Goal: Check status: Check status

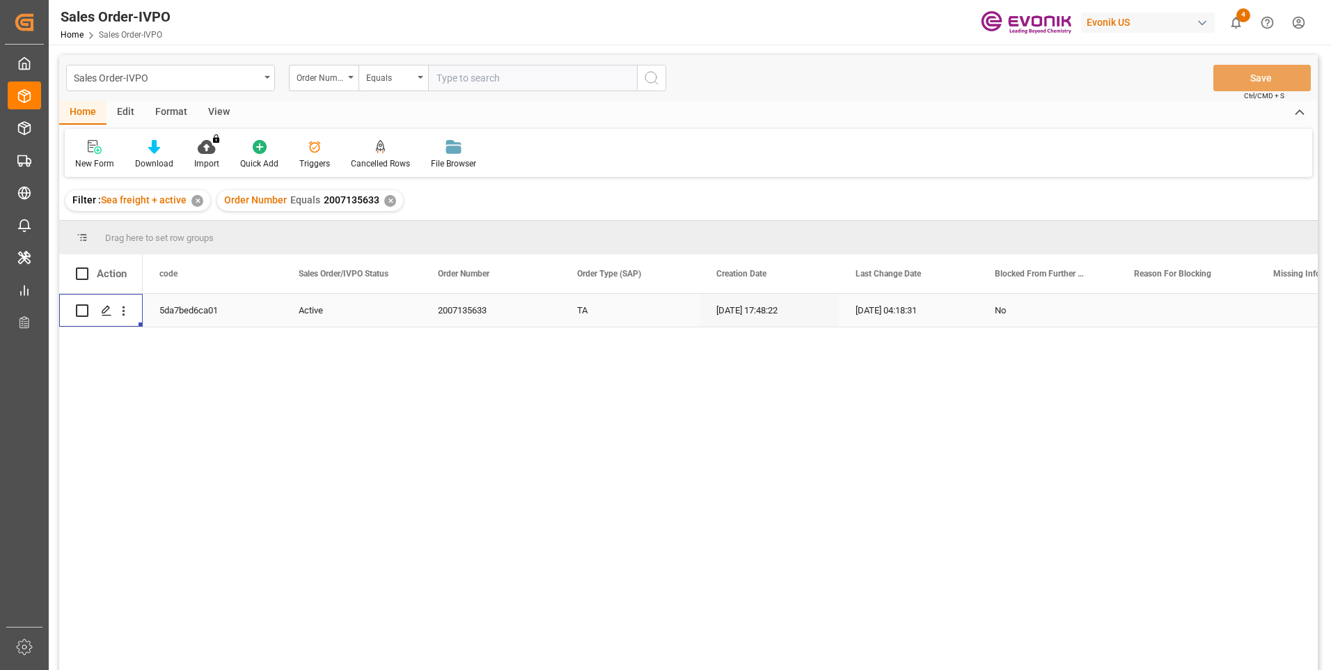
click at [460, 76] on input "text" at bounding box center [532, 78] width 209 height 26
paste input "2007110188"
type input "2007110188"
click at [647, 76] on icon "search button" at bounding box center [651, 78] width 17 height 17
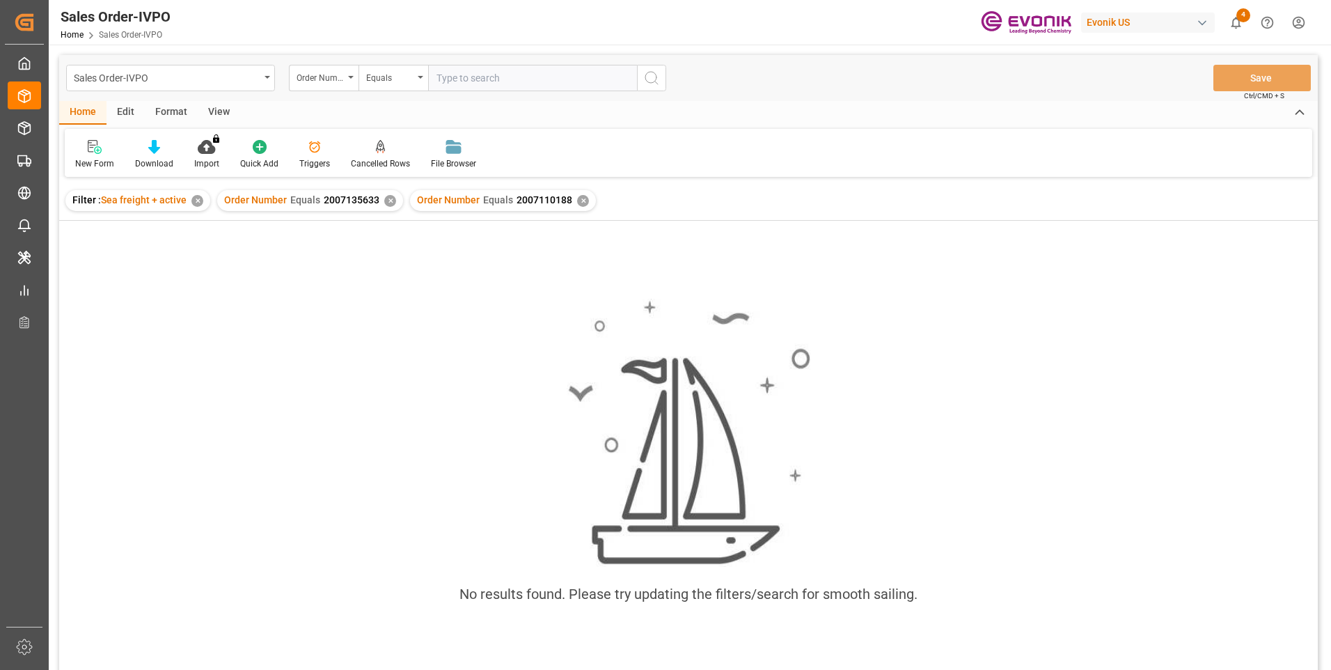
click at [387, 198] on div "✕" at bounding box center [390, 201] width 12 height 12
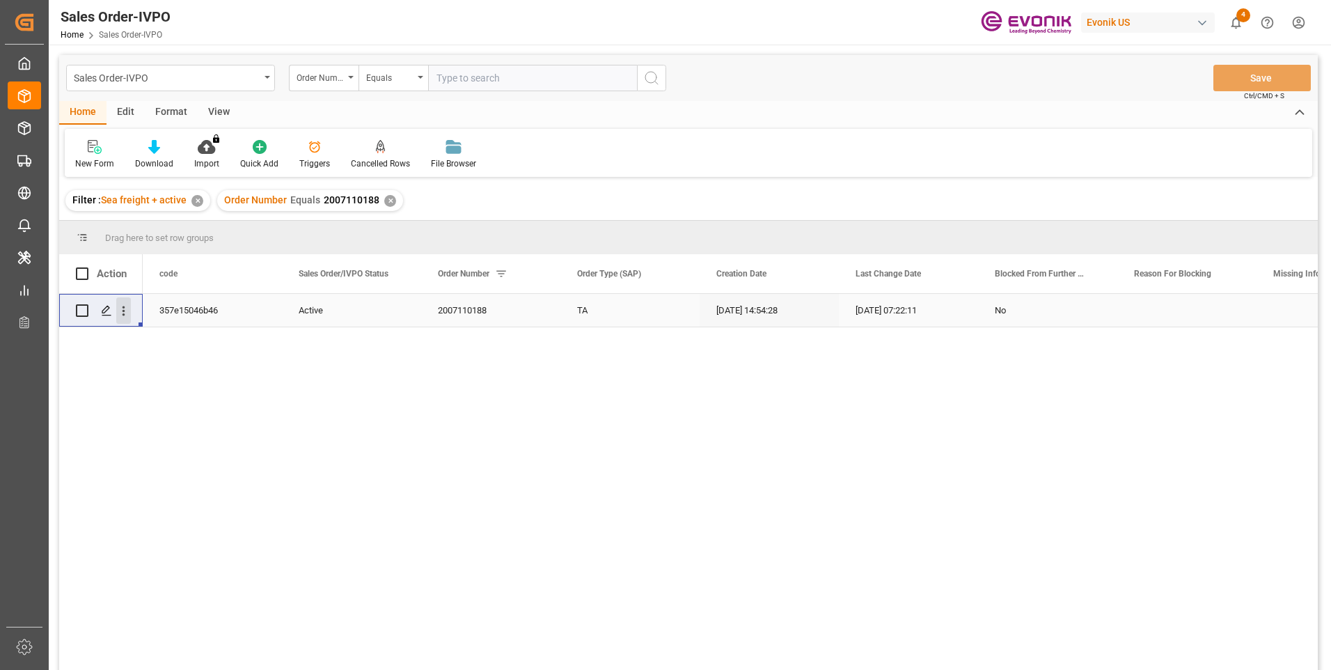
click at [125, 314] on icon "open menu" at bounding box center [123, 311] width 15 height 15
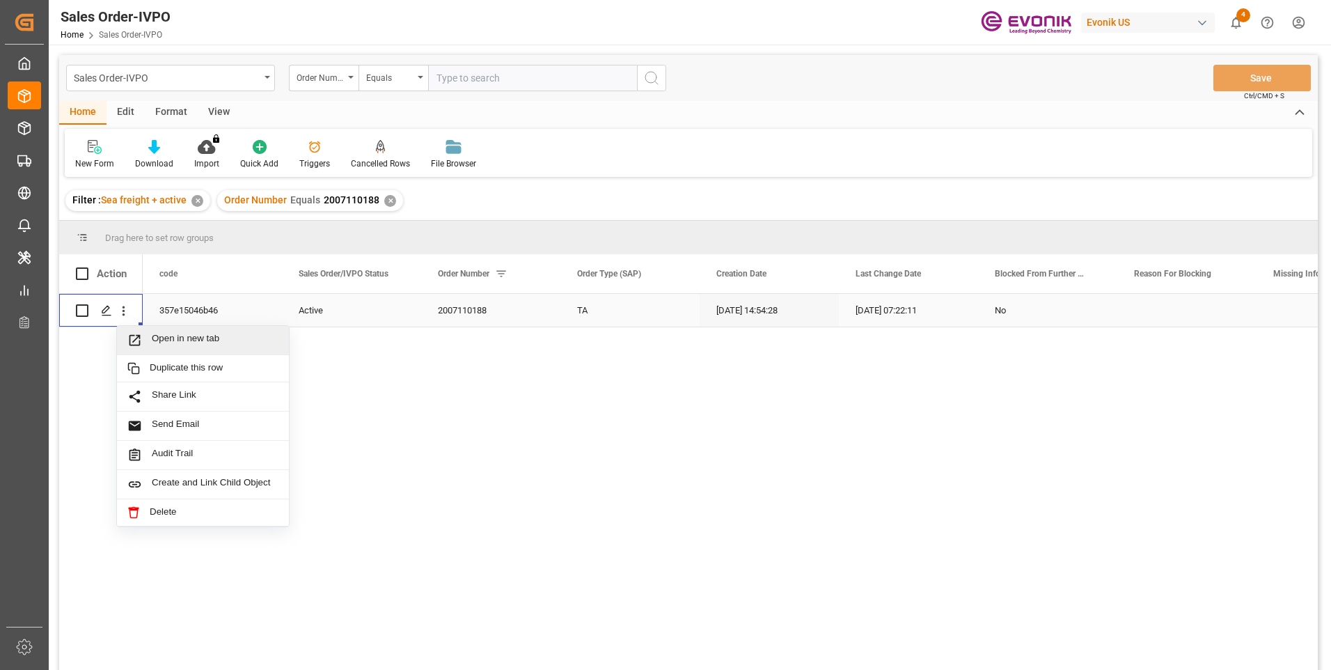
click at [164, 345] on span "Open in new tab" at bounding box center [215, 340] width 127 height 15
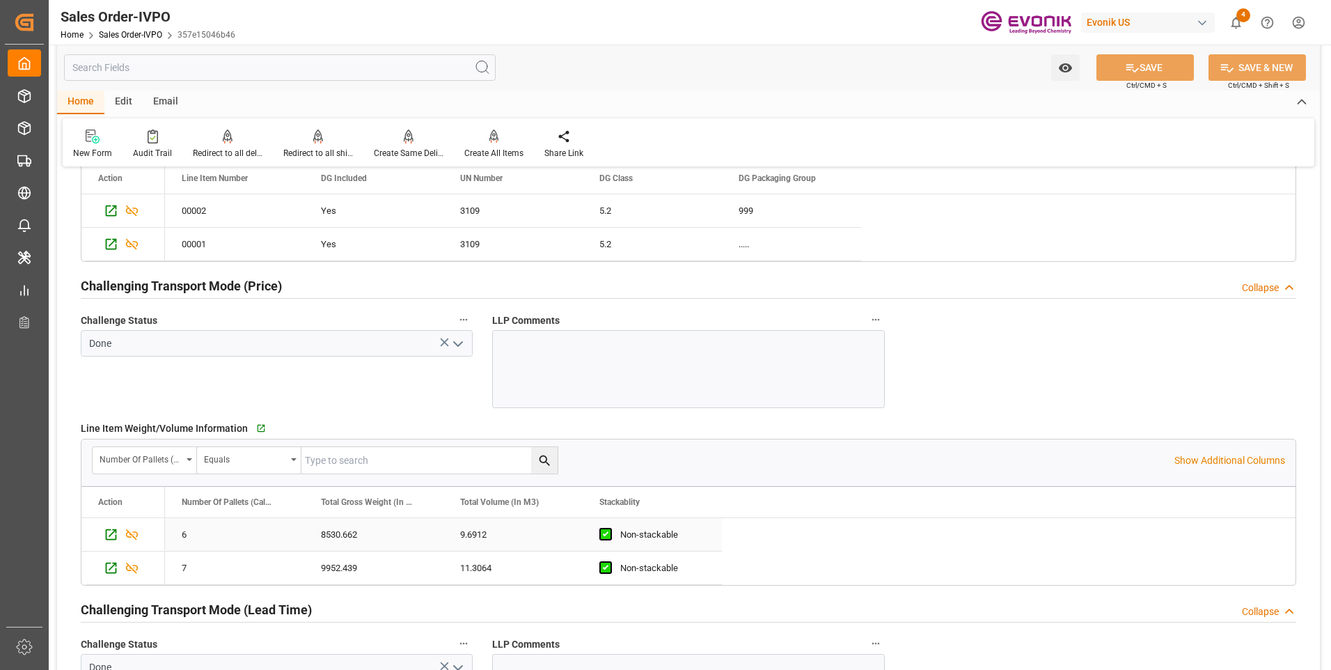
scroll to position [1671, 0]
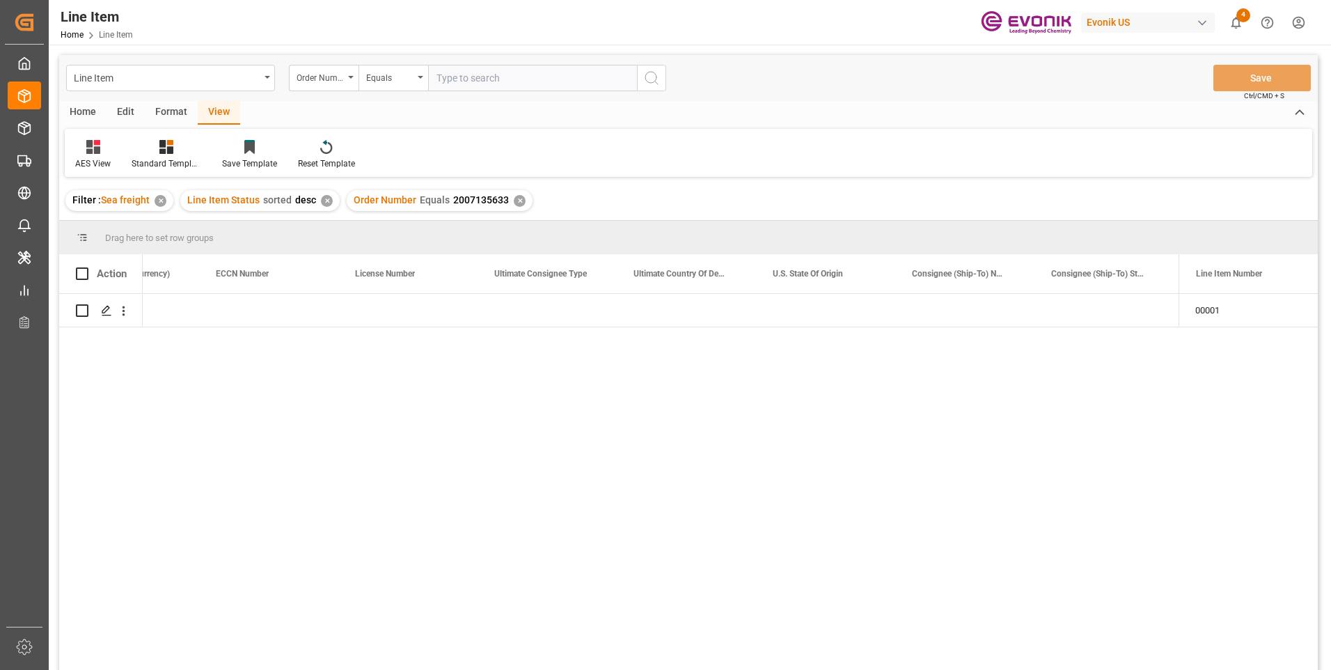
scroll to position [0, 1336]
click at [455, 77] on input "text" at bounding box center [532, 78] width 209 height 26
paste input "0046467980"
type input "0046467980"
click at [645, 79] on icon "search button" at bounding box center [651, 78] width 17 height 17
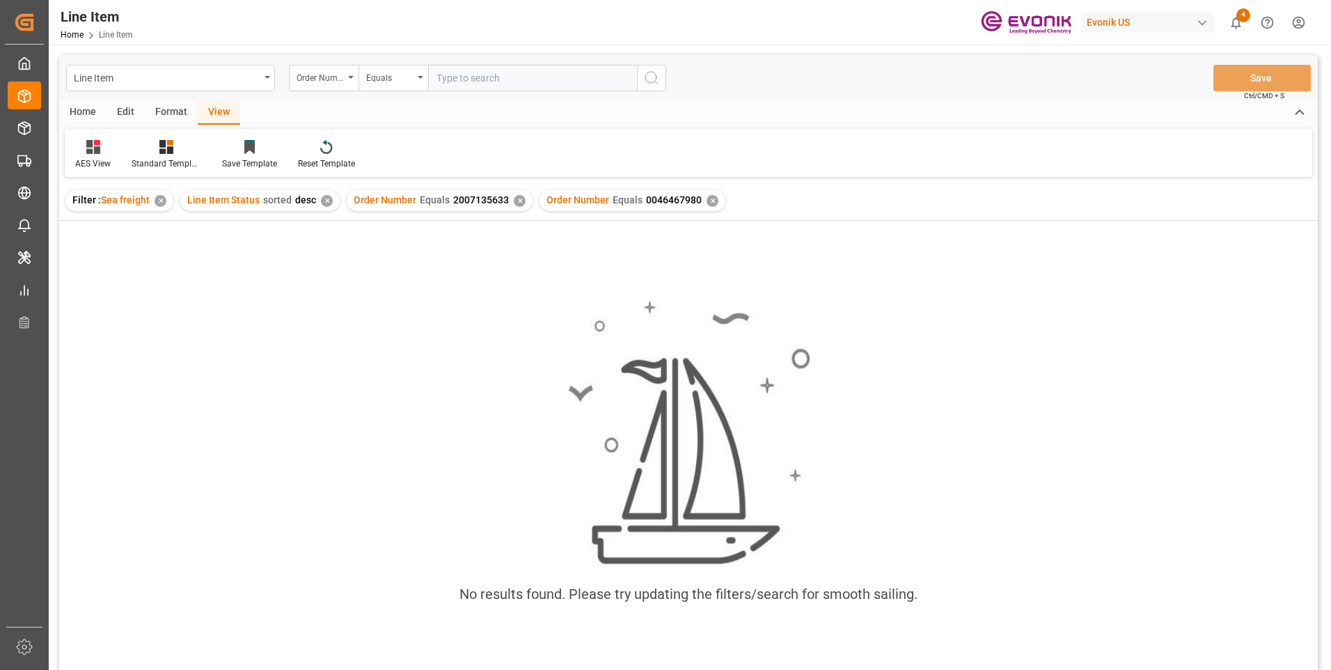
click at [515, 201] on div "✕" at bounding box center [520, 201] width 12 height 12
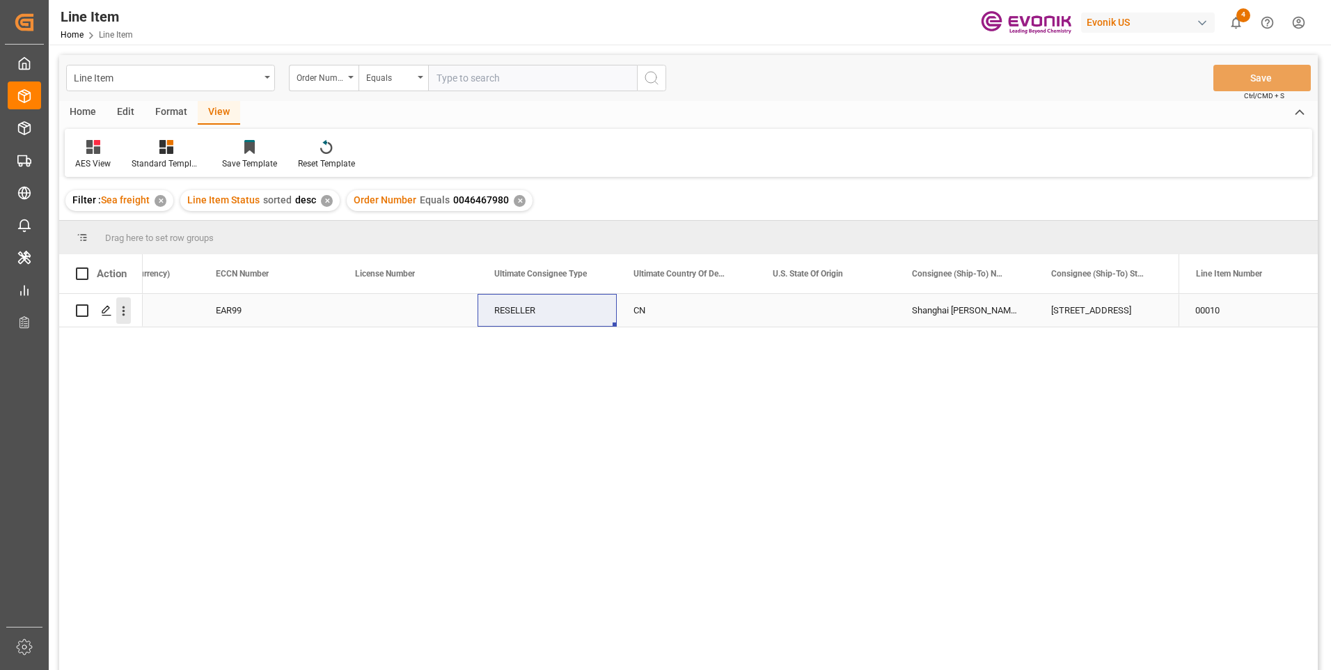
click at [125, 308] on icon "open menu" at bounding box center [123, 311] width 15 height 15
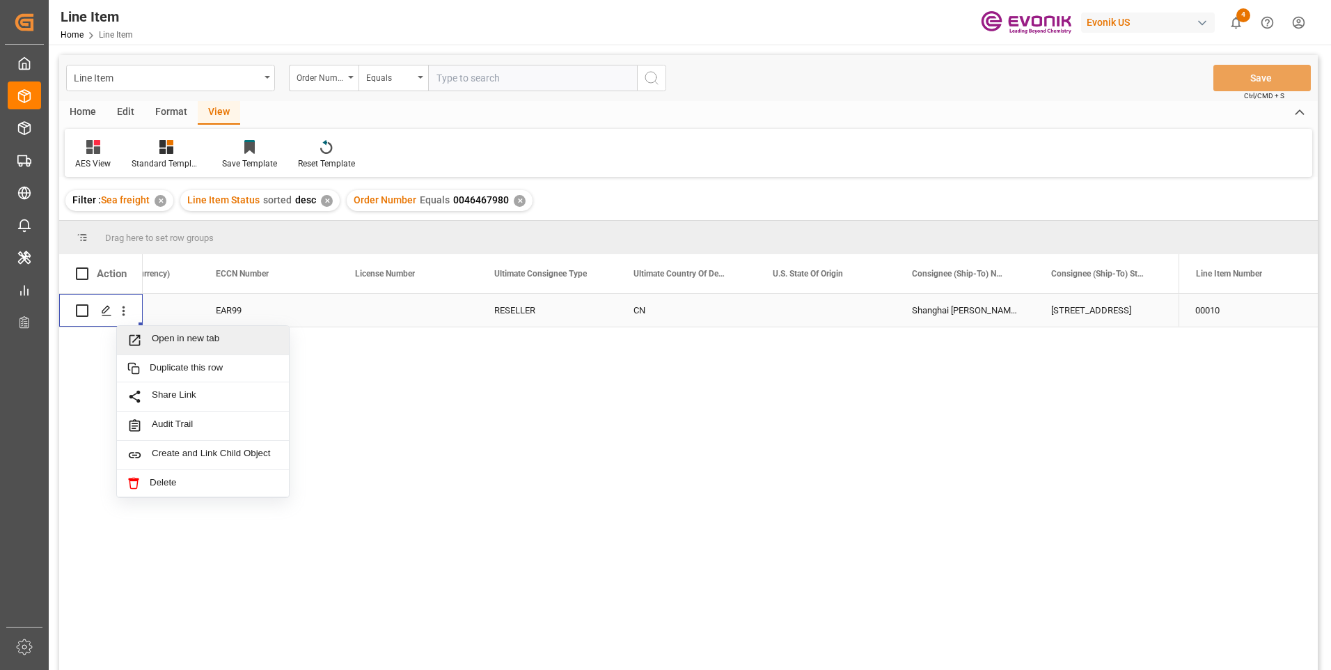
click at [162, 340] on span "Open in new tab" at bounding box center [215, 340] width 127 height 15
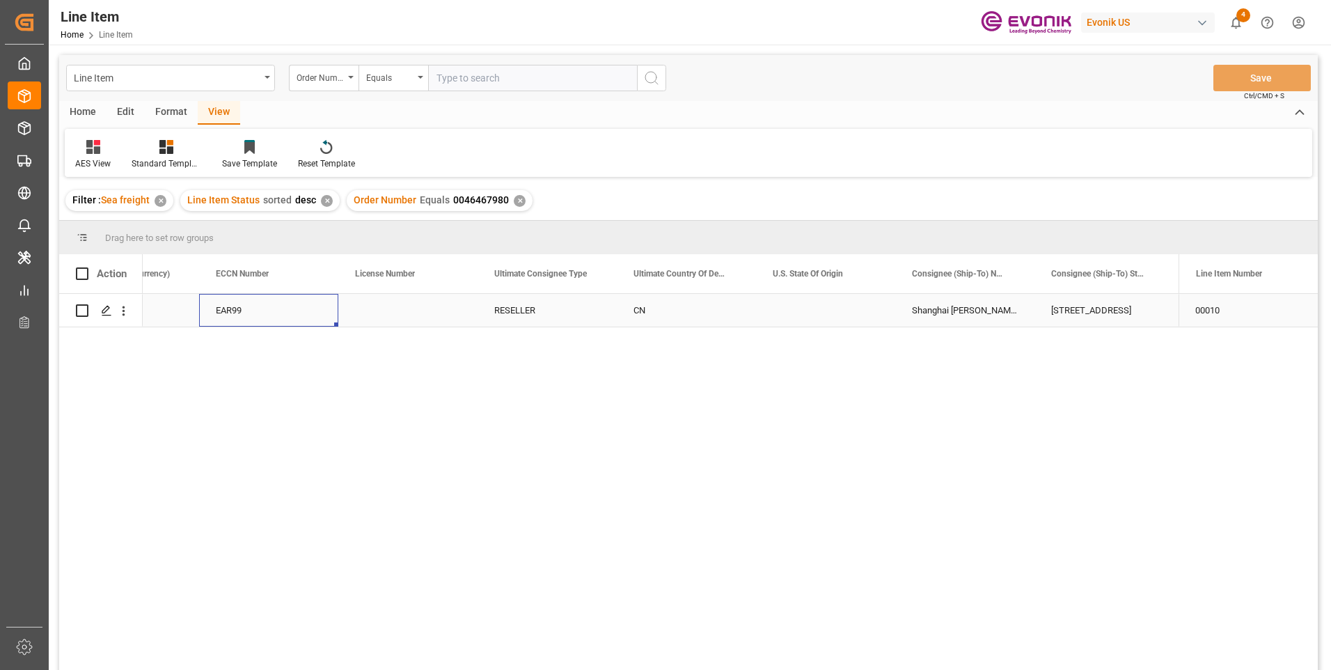
click at [274, 315] on div "EAR99" at bounding box center [269, 311] width 106 height 32
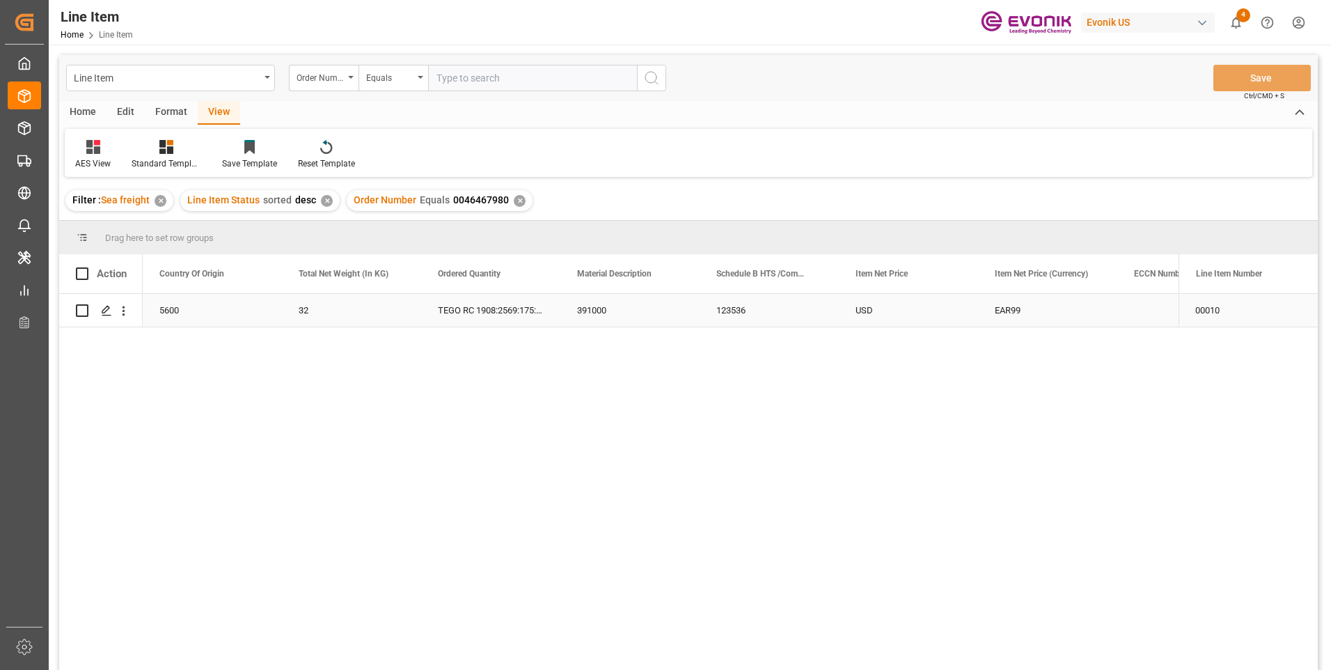
scroll to position [0, 418]
click at [327, 311] on div "5600" at bounding box center [351, 310] width 139 height 33
click at [875, 306] on div "123536" at bounding box center [908, 310] width 139 height 33
click at [1016, 311] on div "USD" at bounding box center [1047, 310] width 139 height 33
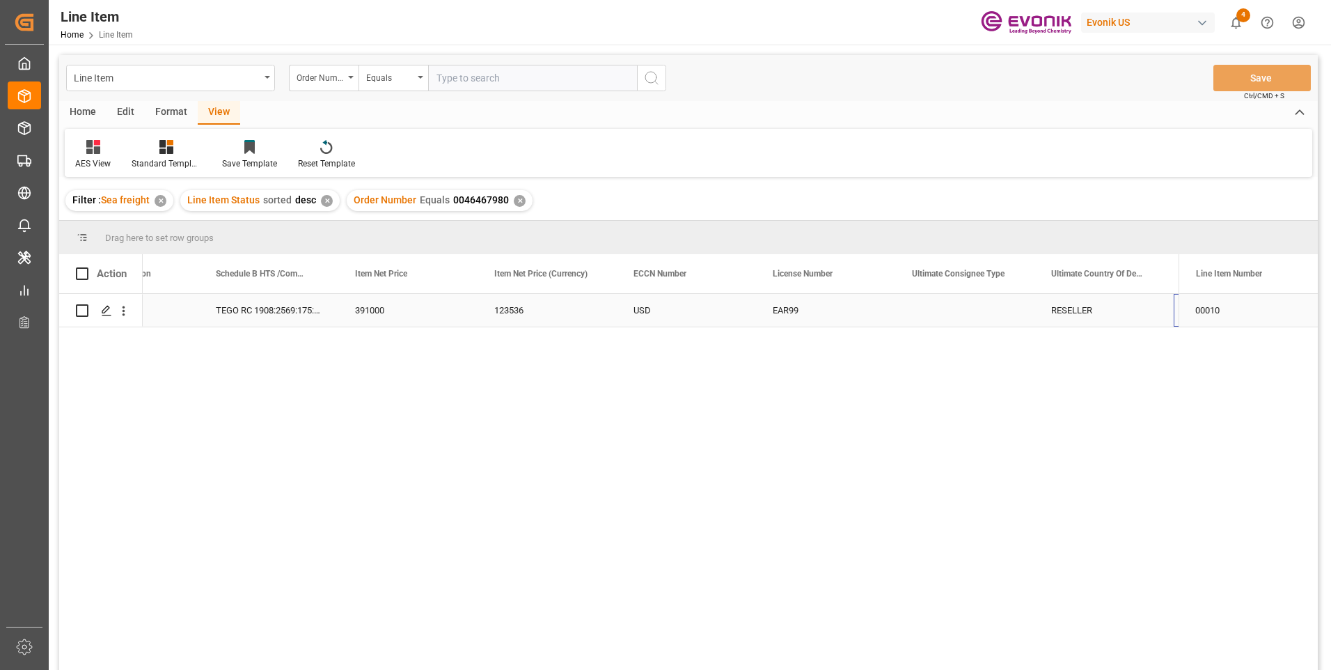
scroll to position [0, 918]
click at [1063, 309] on div "CN" at bounding box center [1104, 310] width 139 height 33
click at [457, 77] on input "text" at bounding box center [532, 78] width 209 height 26
paste input "0046470199"
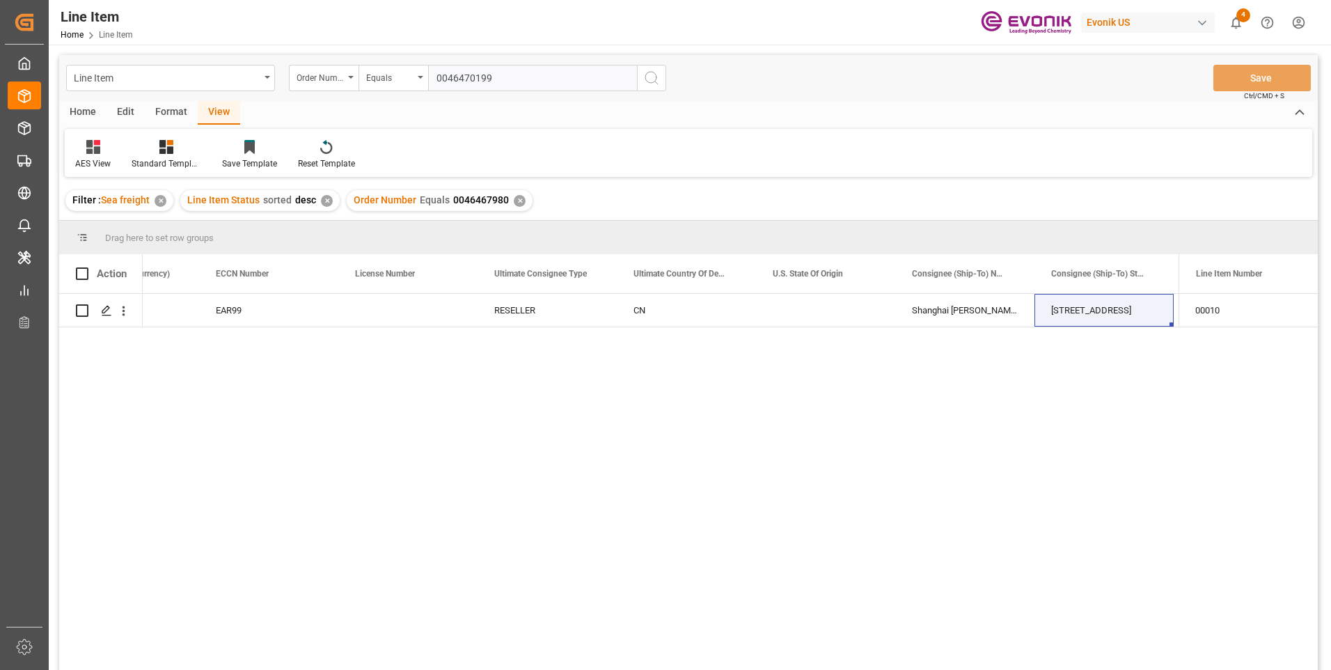
type input "0046470199"
click at [653, 77] on icon "search button" at bounding box center [651, 78] width 17 height 17
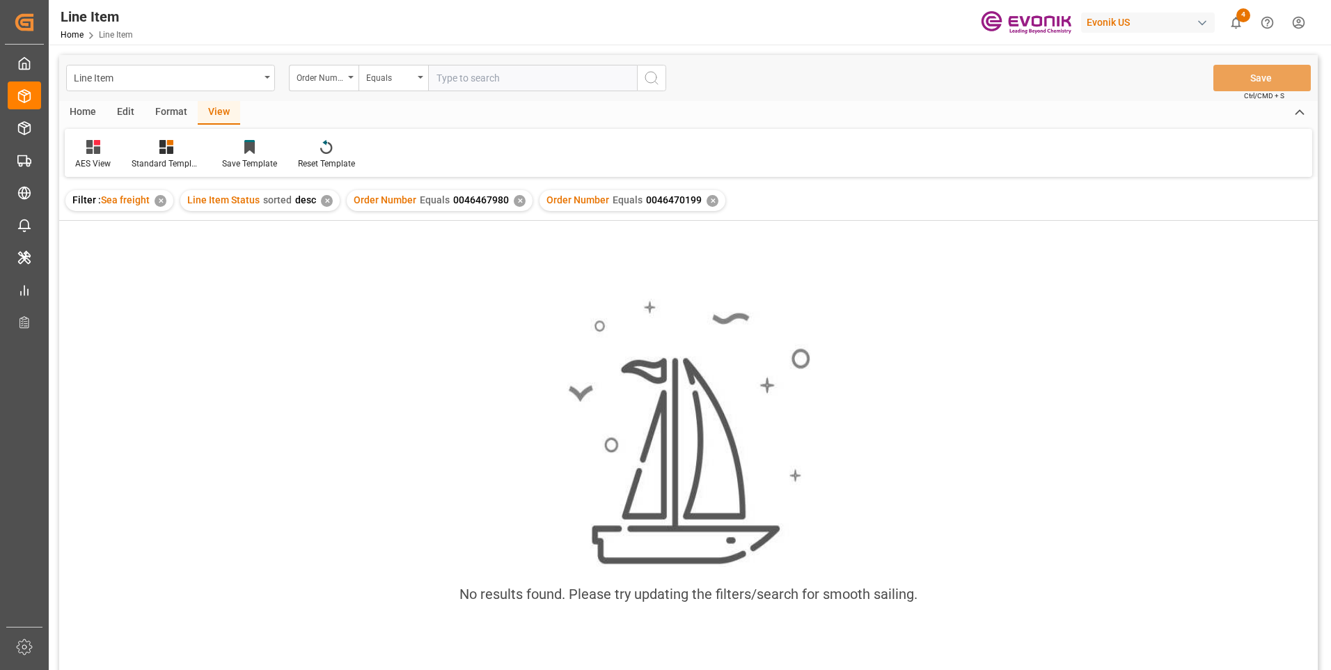
click at [516, 201] on div "✕" at bounding box center [520, 201] width 12 height 12
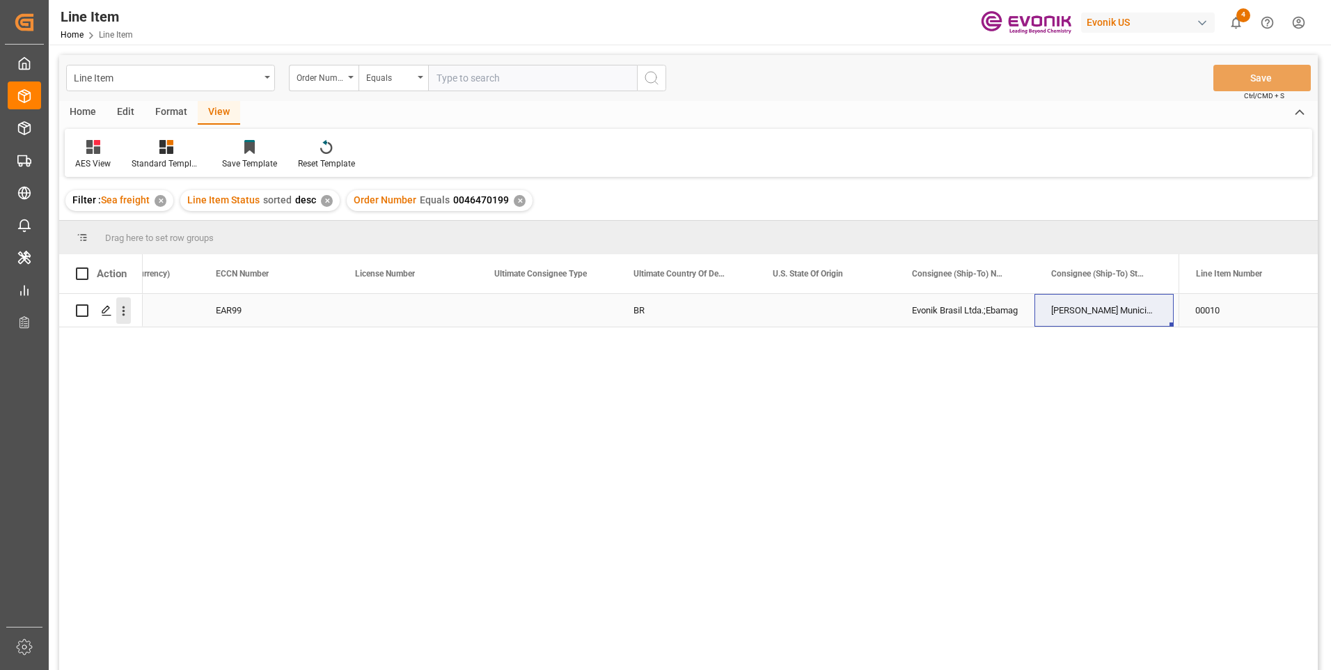
click at [123, 314] on icon "open menu" at bounding box center [123, 311] width 15 height 15
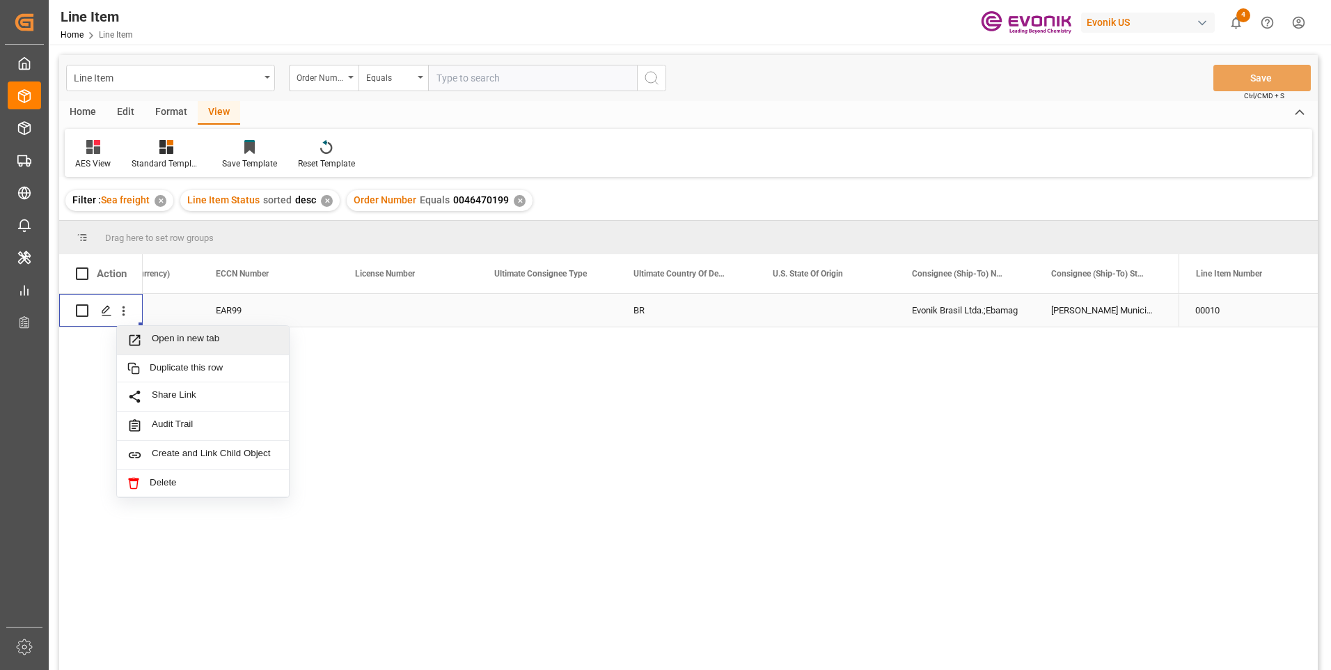
click at [166, 341] on span "Open in new tab" at bounding box center [215, 340] width 127 height 15
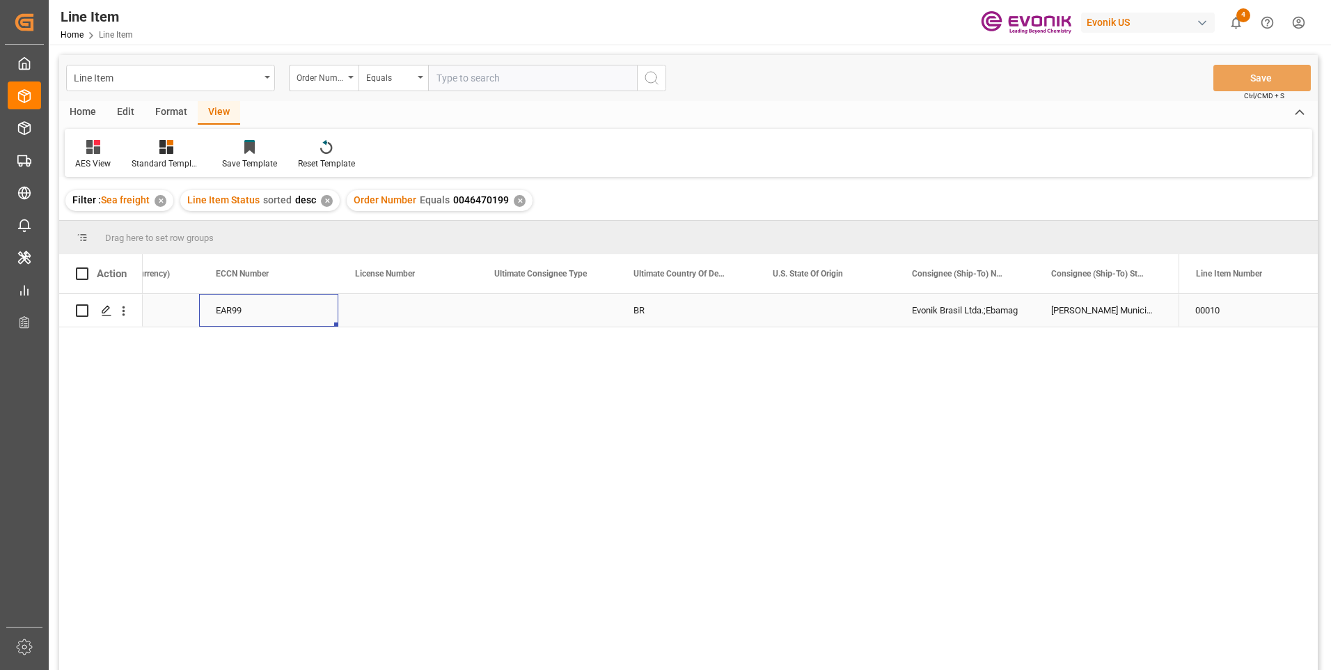
click at [235, 307] on div "EAR99" at bounding box center [269, 311] width 106 height 32
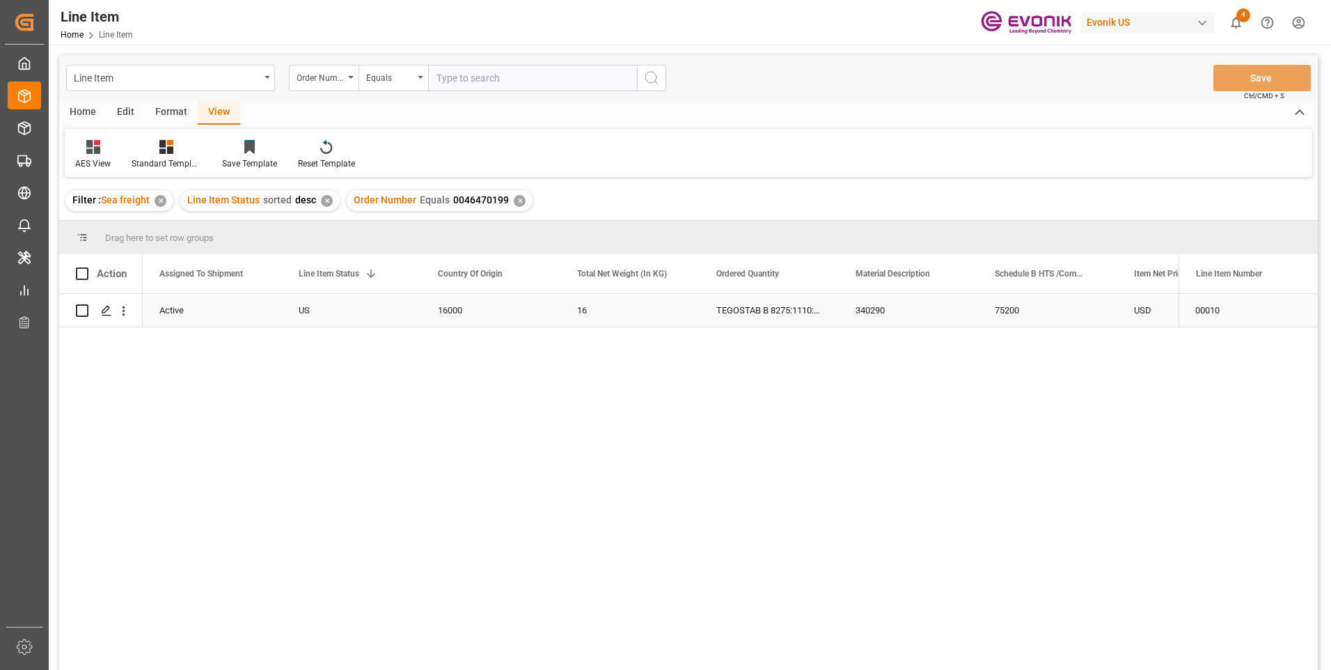
scroll to position [0, 139]
click at [584, 302] on div "16000" at bounding box center [630, 310] width 139 height 33
click at [1130, 311] on div "75200" at bounding box center [1187, 310] width 139 height 33
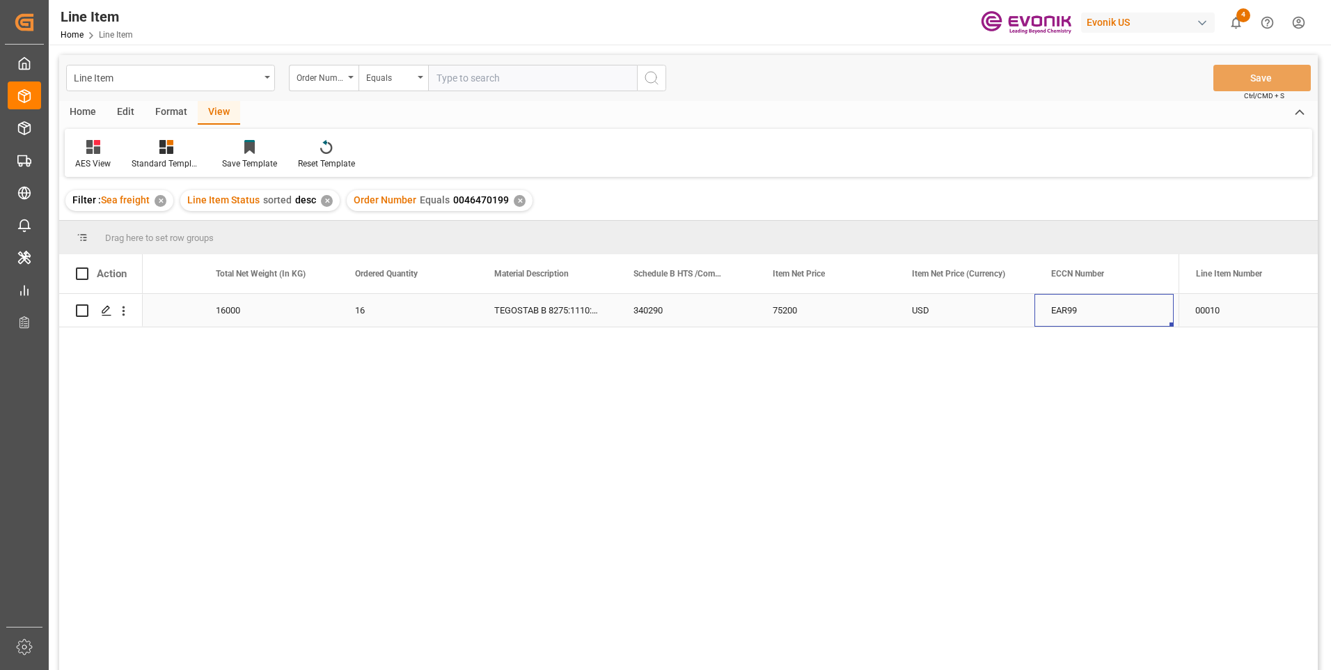
scroll to position [0, 640]
click at [657, 312] on div "75200" at bounding box center [686, 310] width 139 height 33
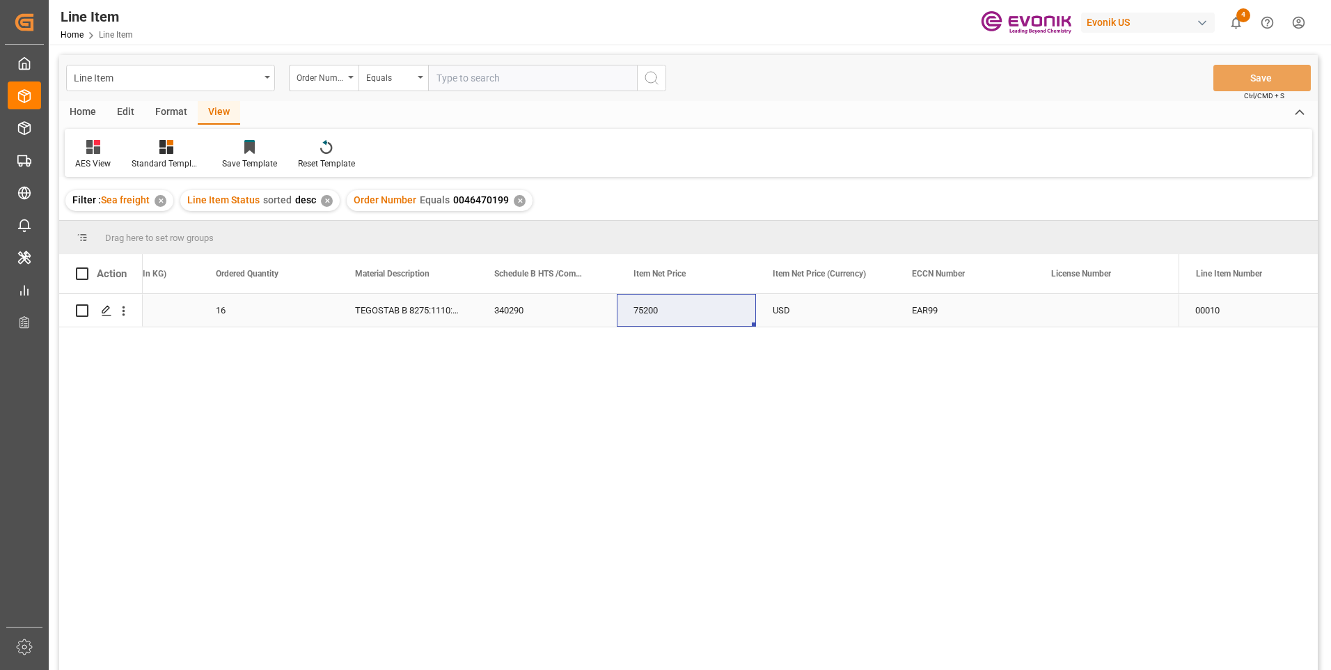
click at [238, 311] on div "16" at bounding box center [268, 310] width 139 height 33
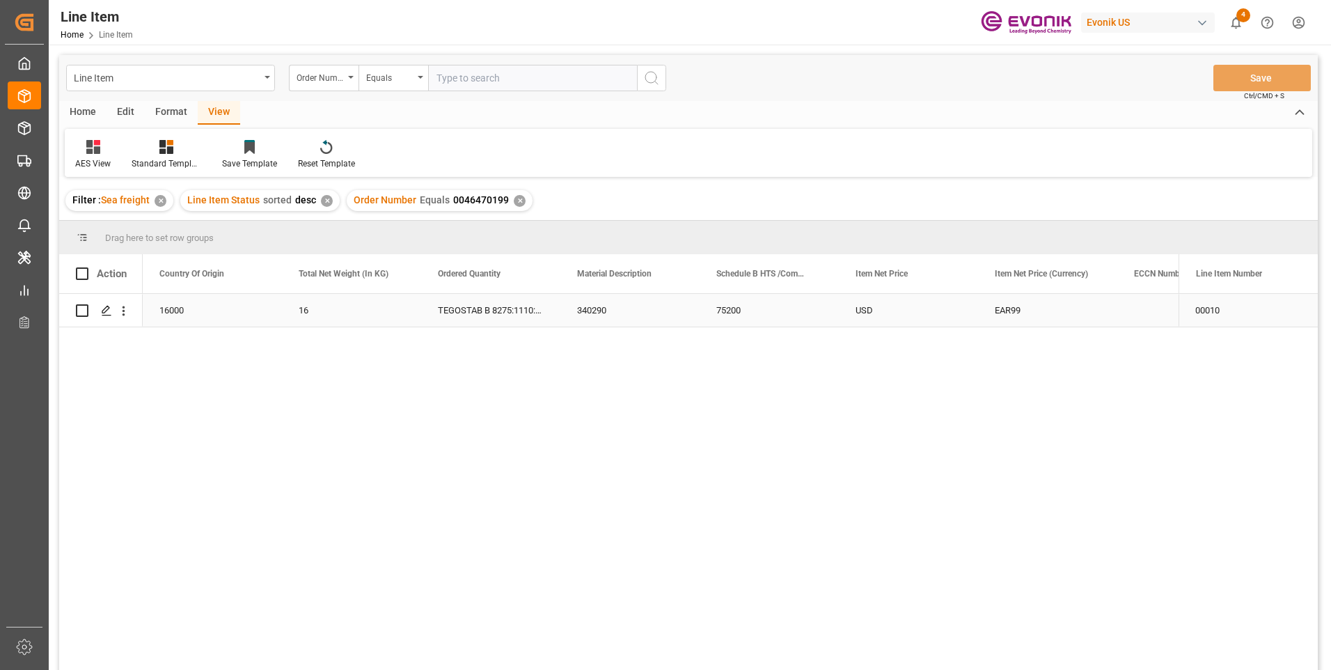
scroll to position [0, 418]
click at [735, 304] on div "340290" at bounding box center [769, 310] width 139 height 33
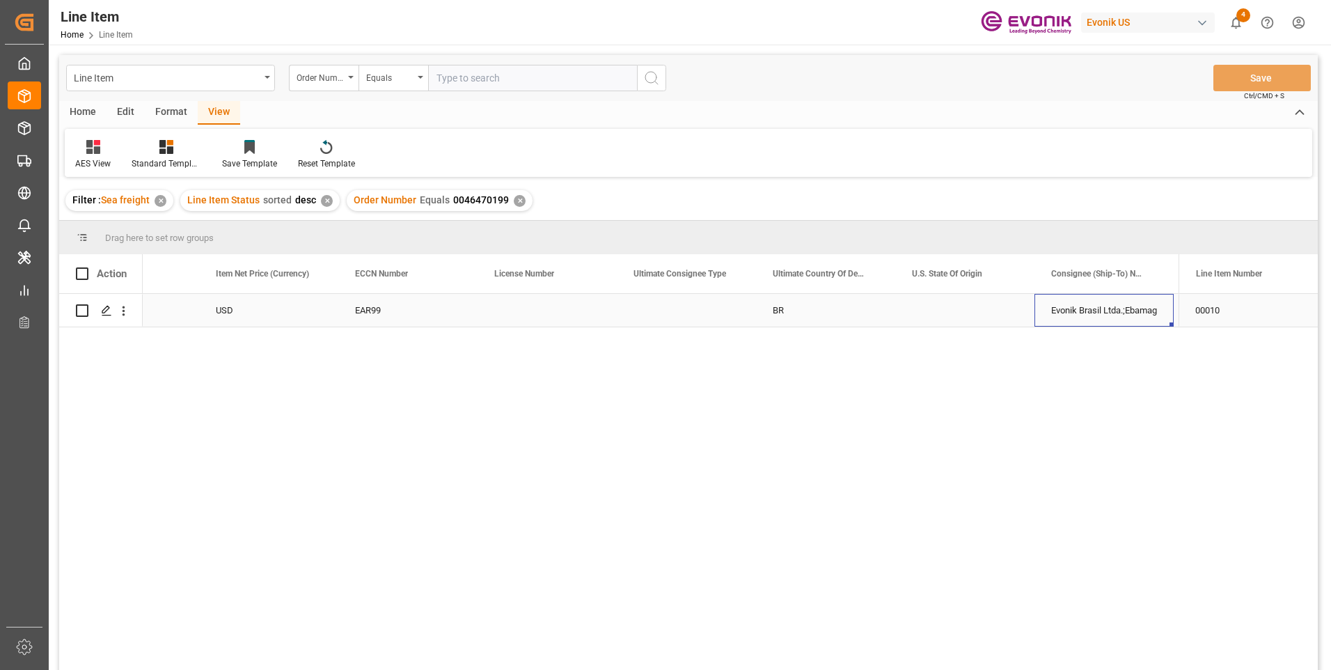
scroll to position [0, 1336]
click at [263, 310] on div "EAR99" at bounding box center [269, 311] width 106 height 32
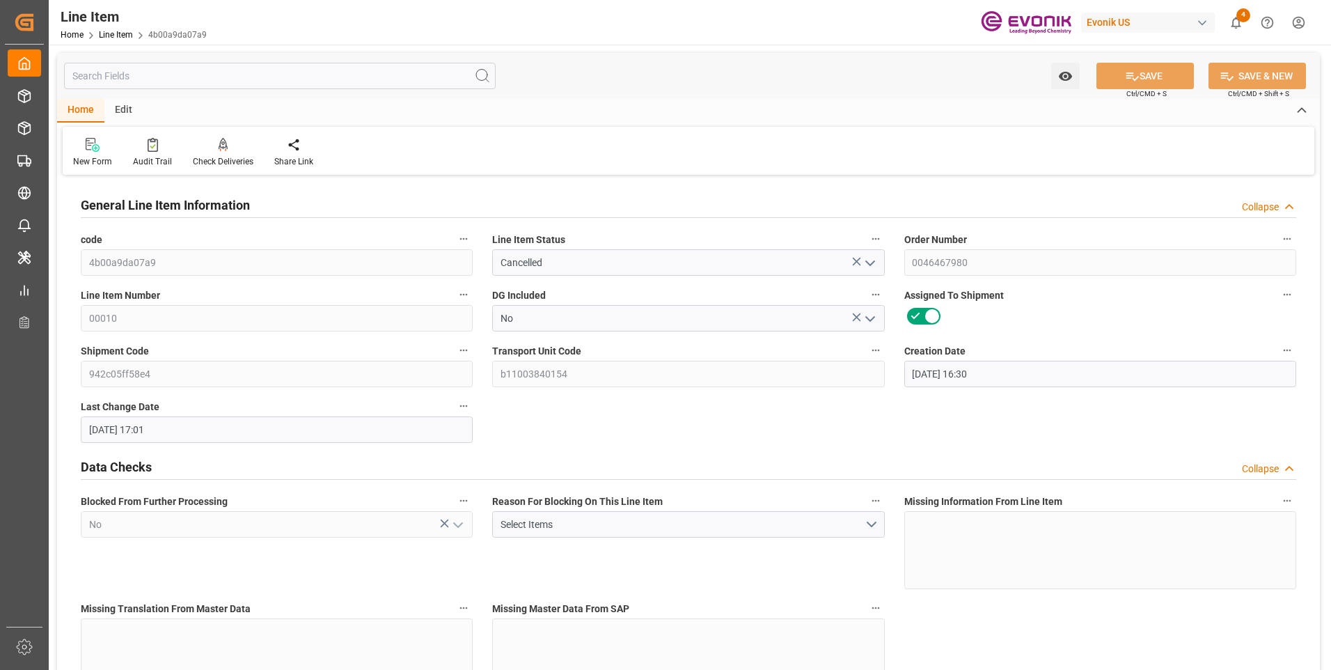
click at [277, 75] on input "text" at bounding box center [280, 76] width 432 height 26
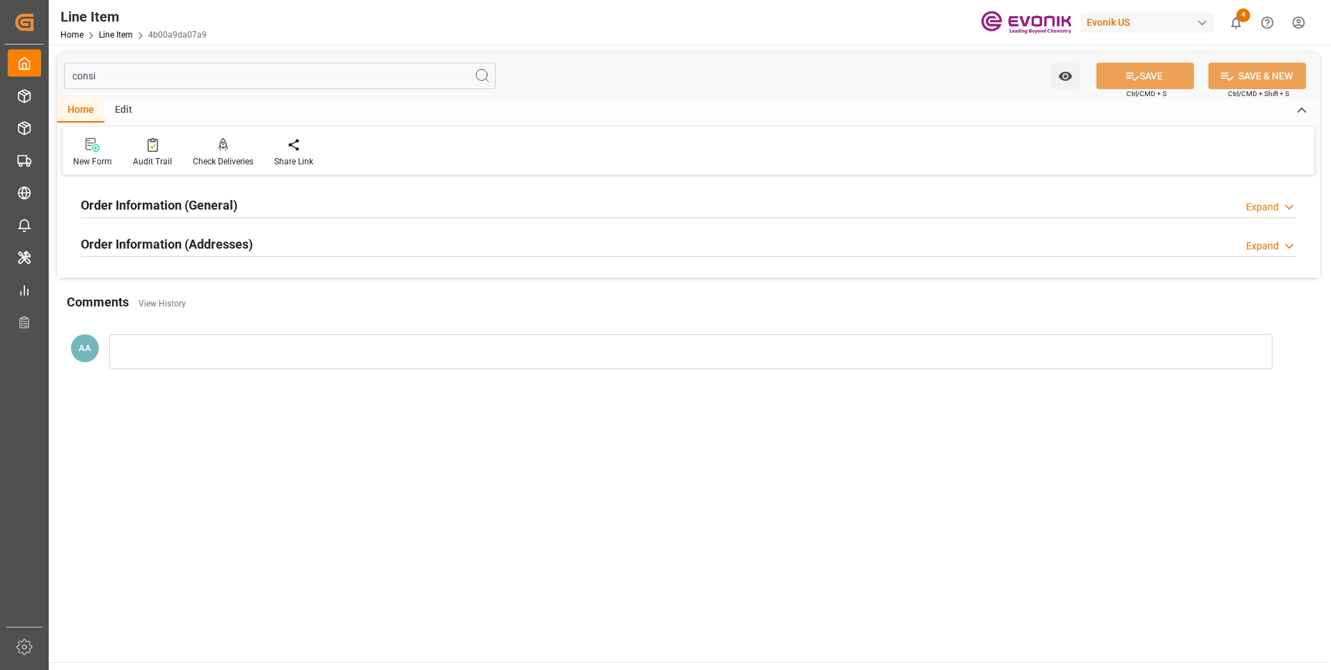
type input "consi"
click at [195, 211] on h2 "Order Information (General)" at bounding box center [159, 205] width 157 height 19
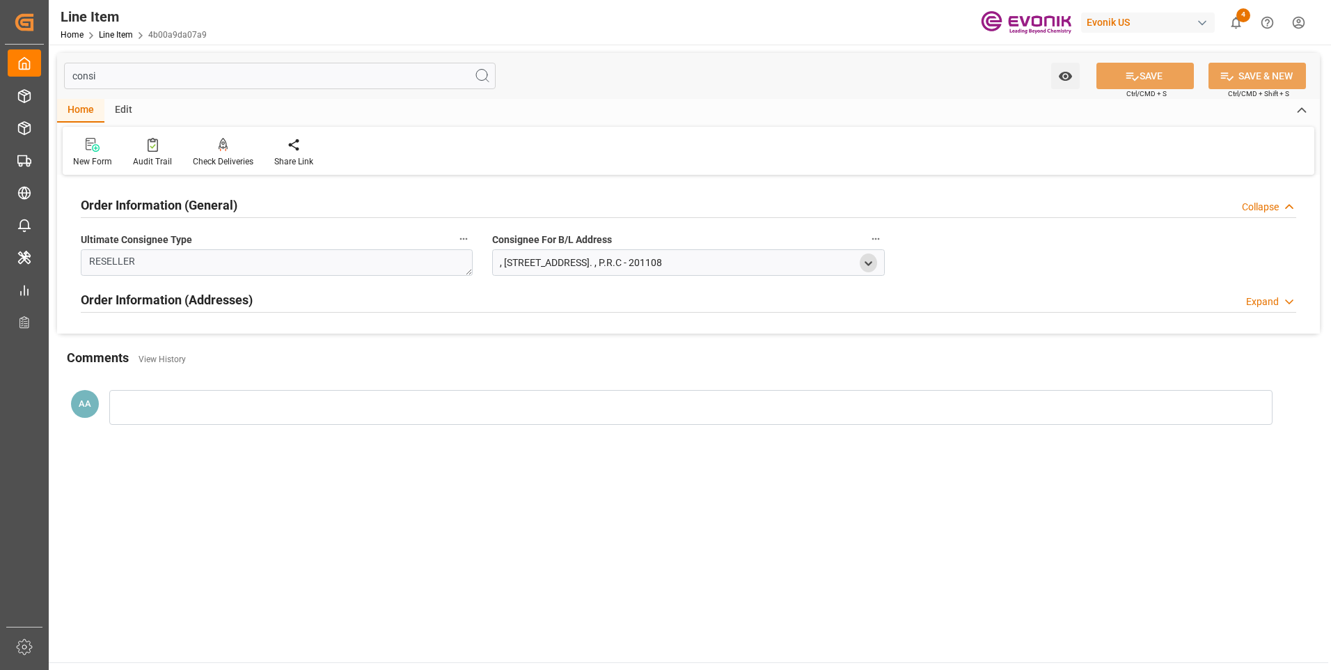
click at [870, 266] on icon "open menu" at bounding box center [869, 264] width 12 height 12
click at [1259, 297] on div "Expand" at bounding box center [1262, 302] width 33 height 15
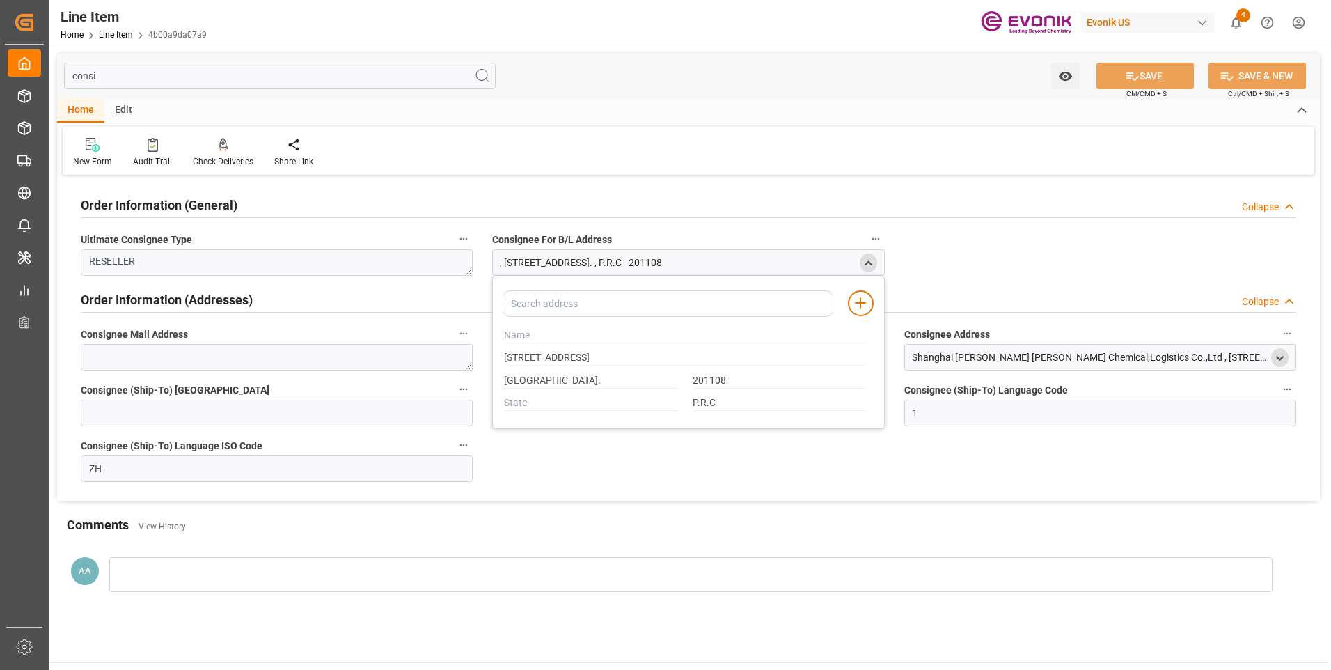
click at [1277, 357] on polyline "open menu" at bounding box center [1280, 358] width 6 height 3
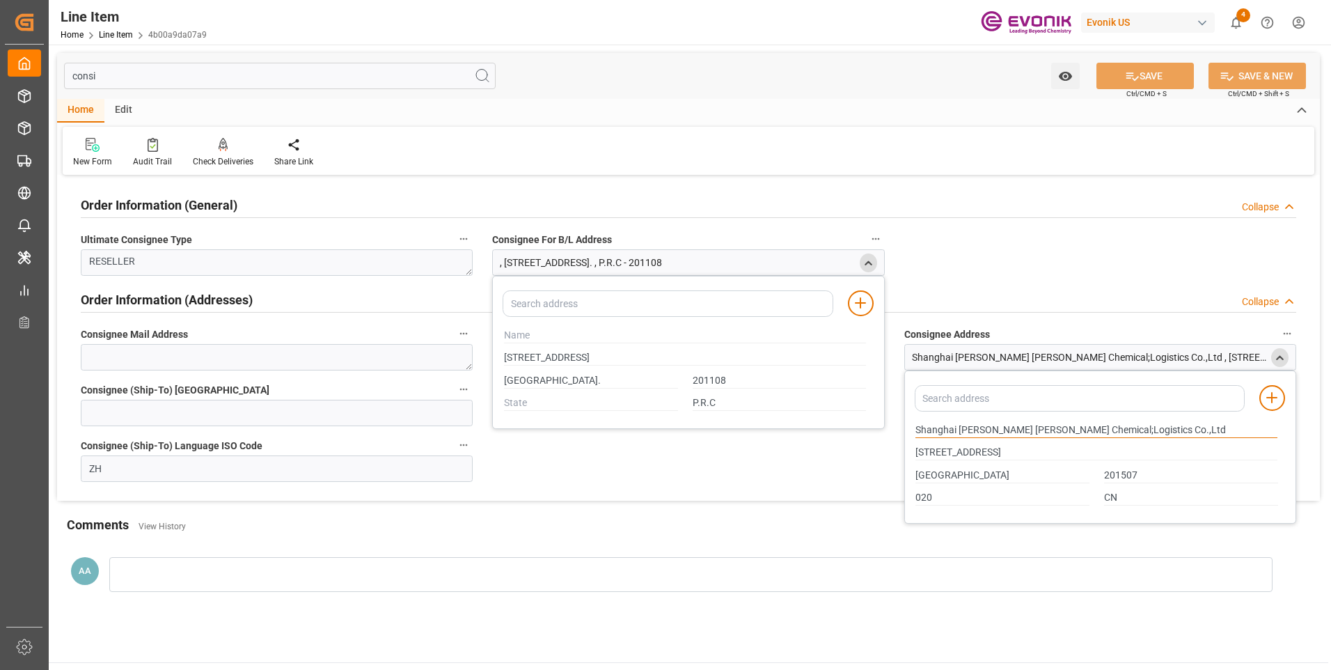
drag, startPoint x: 917, startPoint y: 432, endPoint x: 975, endPoint y: 432, distance: 57.8
click at [975, 432] on input "Shanghai [PERSON_NAME] [PERSON_NAME] Chemical;Logistics Co.,Ltd" at bounding box center [1097, 430] width 362 height 15
click at [941, 476] on input "Shanghai" at bounding box center [1003, 475] width 174 height 15
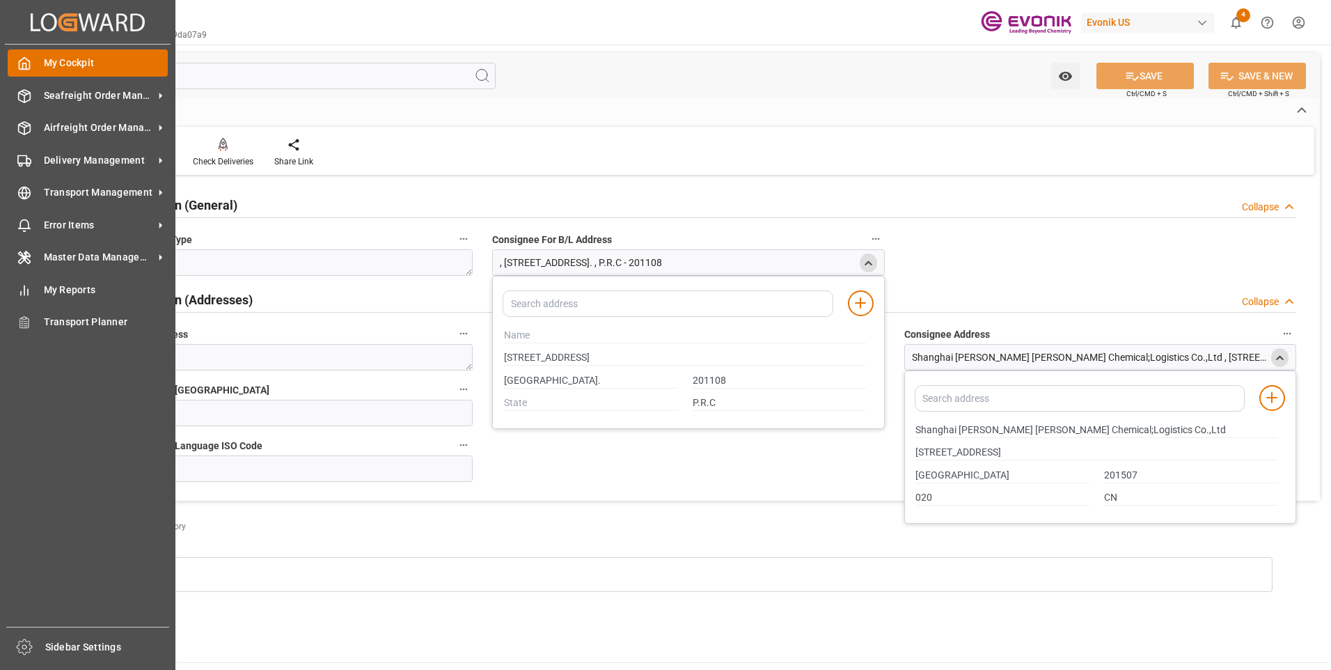
drag, startPoint x: 30, startPoint y: 93, endPoint x: 40, endPoint y: 68, distance: 26.9
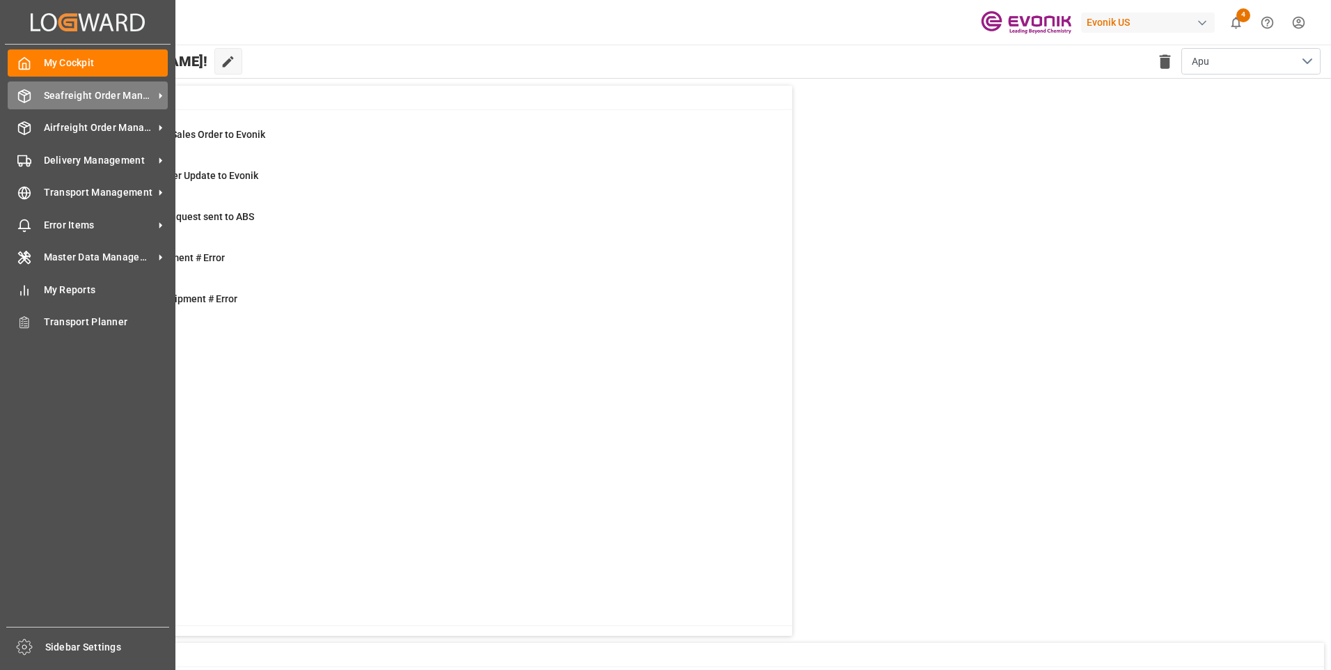
click at [52, 93] on span "Seafreight Order Management" at bounding box center [99, 95] width 110 height 15
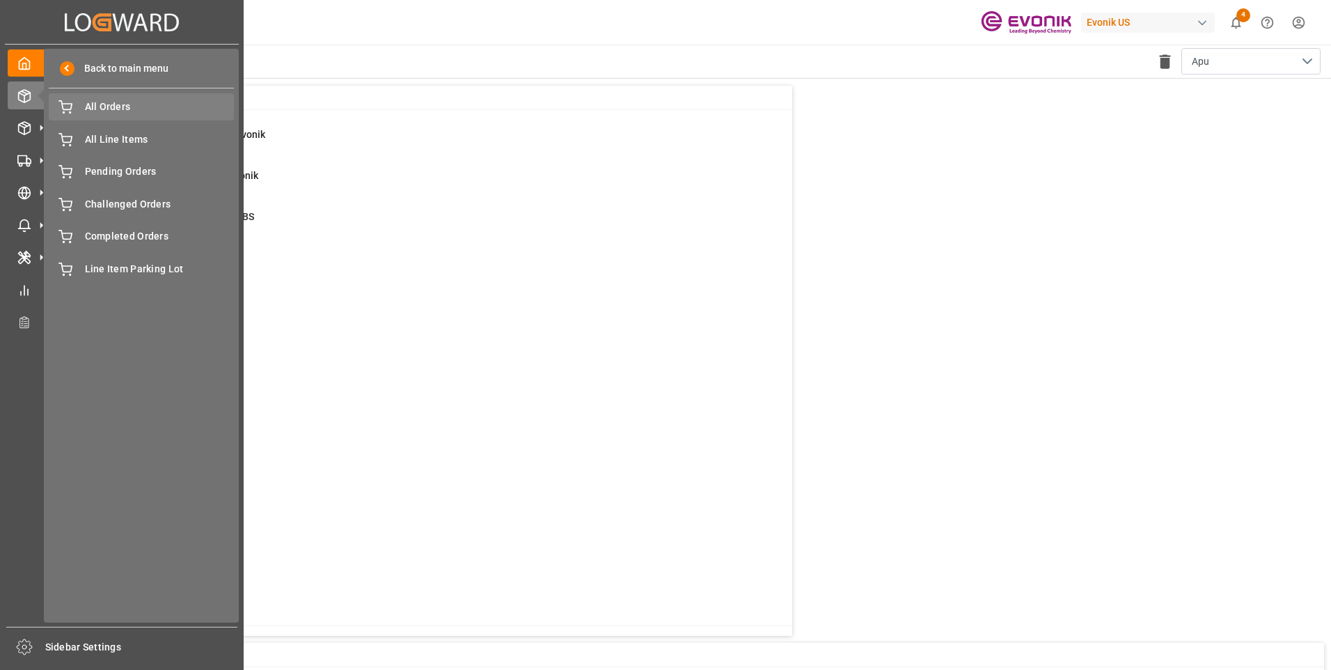
click at [84, 110] on div "All Orders All Orders" at bounding box center [141, 106] width 185 height 27
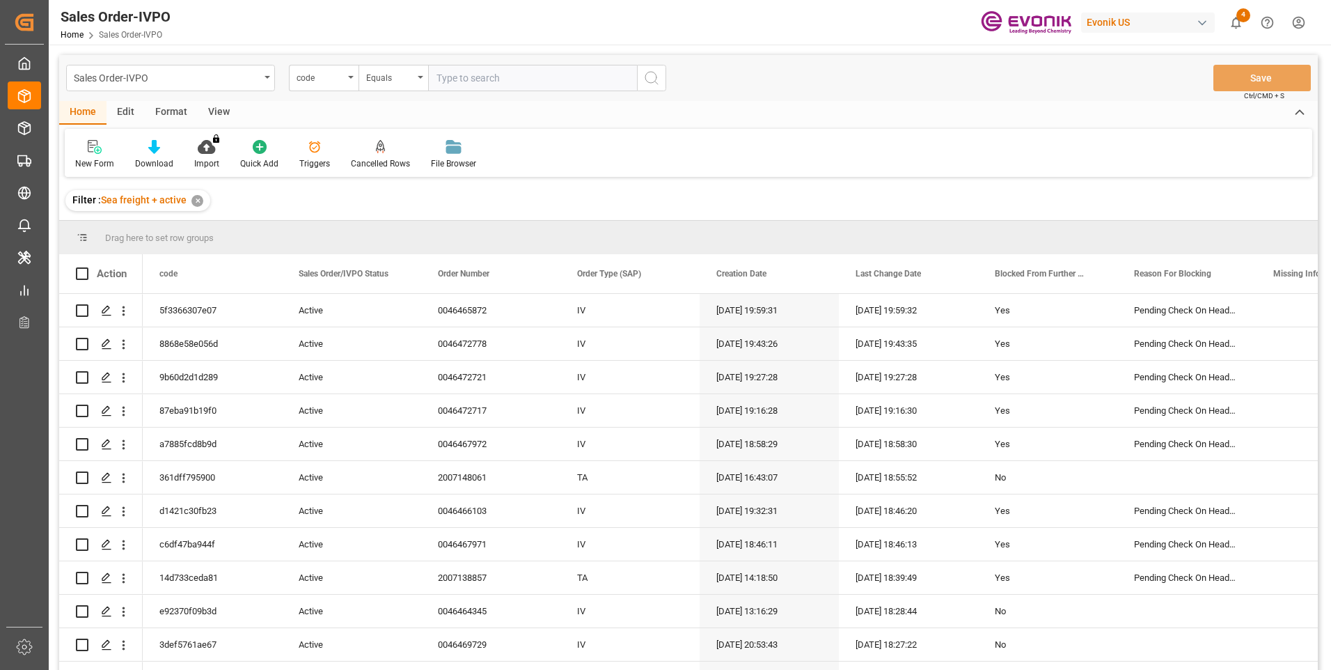
click at [338, 81] on div "code" at bounding box center [320, 76] width 47 height 16
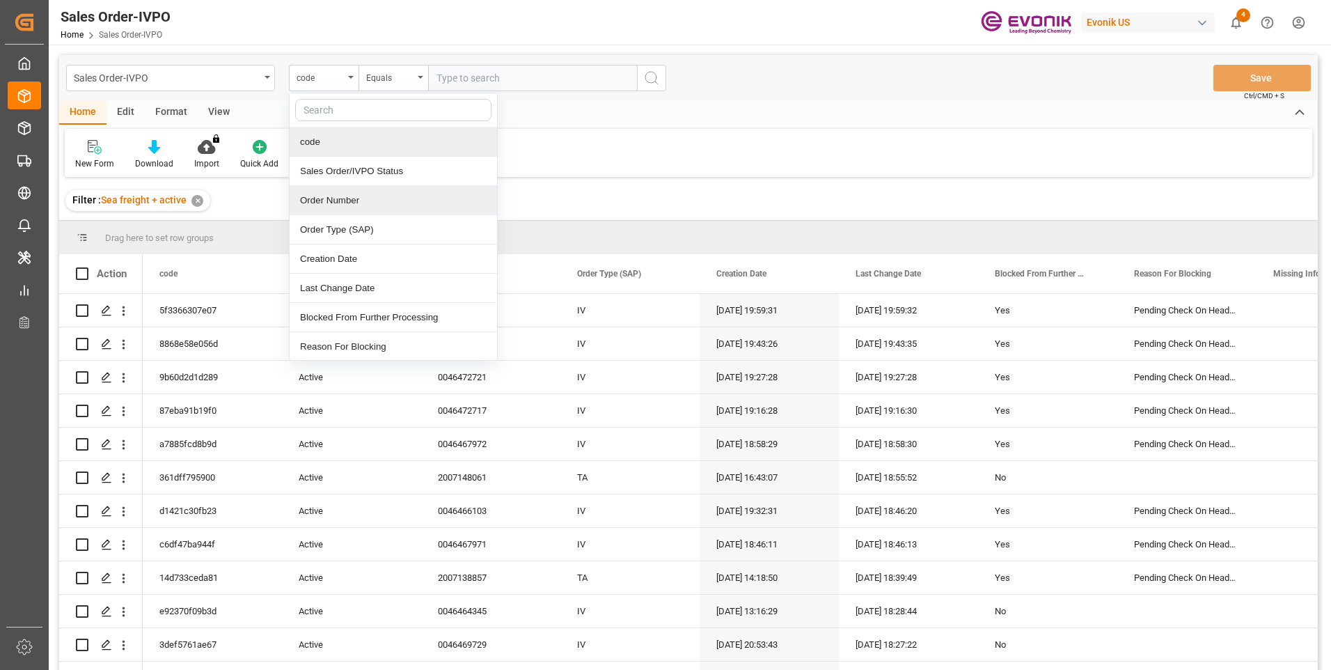
click at [333, 198] on div "Order Number" at bounding box center [393, 200] width 207 height 29
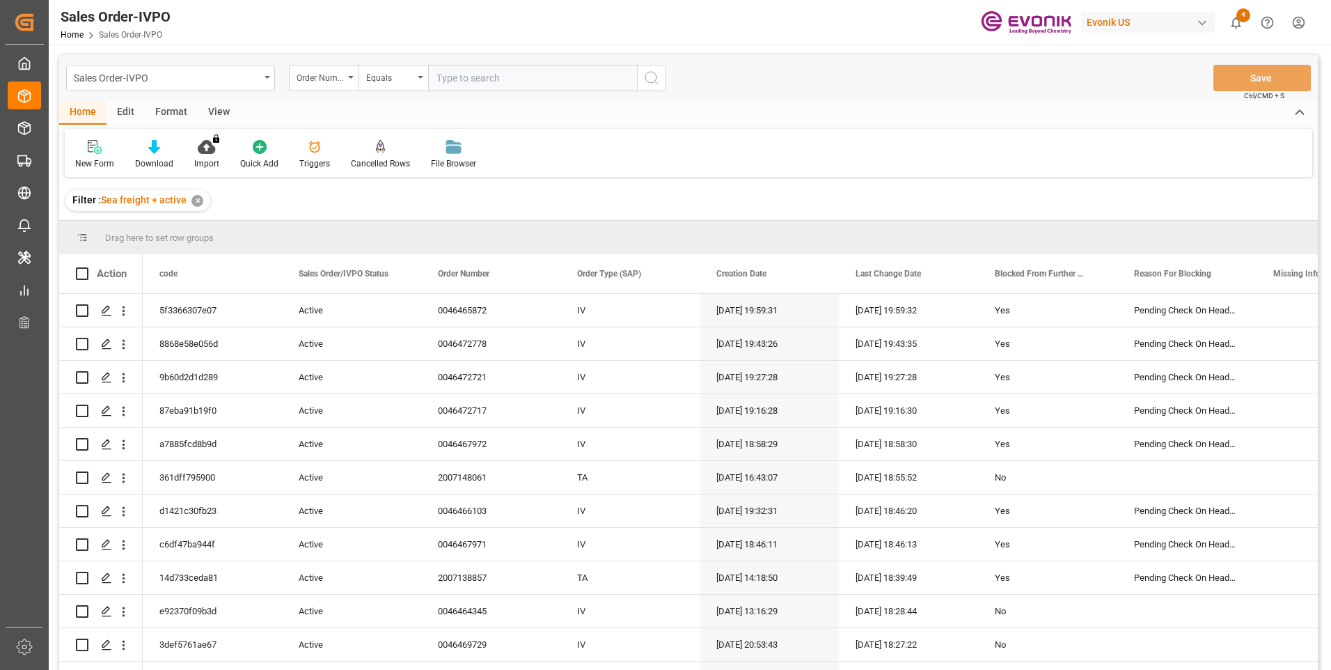
click at [467, 82] on input "text" at bounding box center [532, 78] width 209 height 26
paste input "2006801060"
type input "2006801060"
click at [649, 75] on icon "search button" at bounding box center [651, 78] width 17 height 17
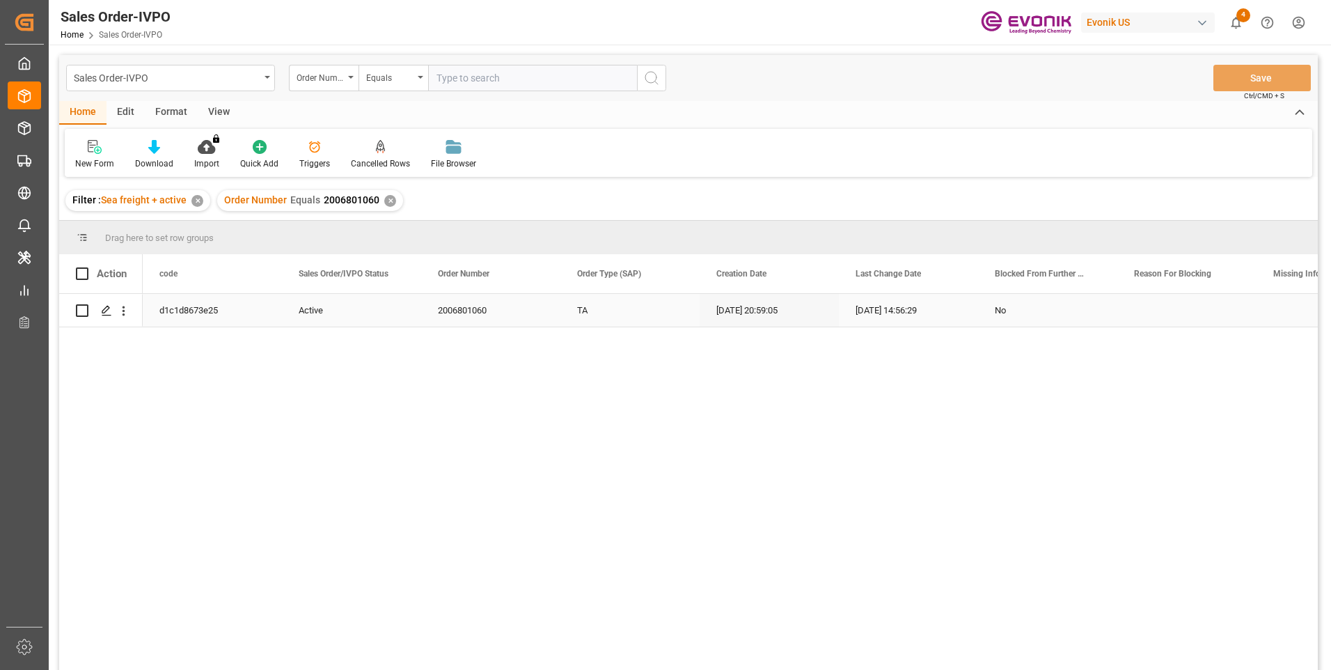
click at [722, 314] on div "08.01.2025 20:59:05" at bounding box center [769, 310] width 139 height 33
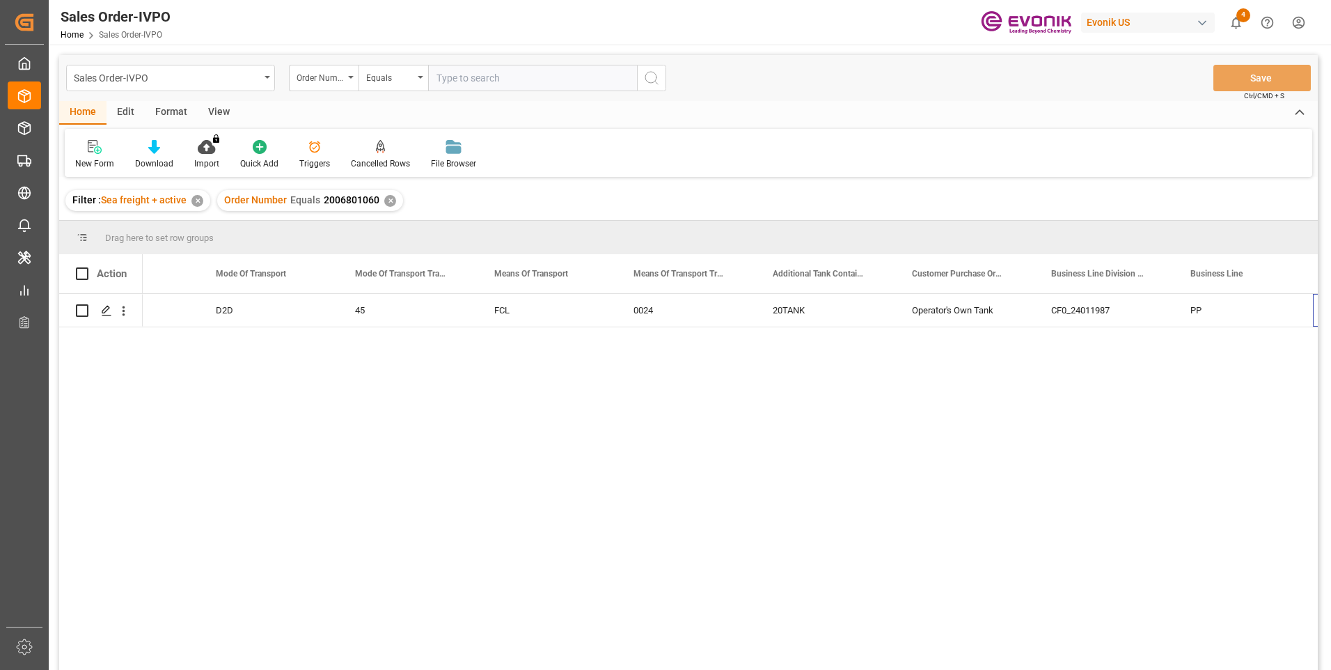
scroll to position [0, 2172]
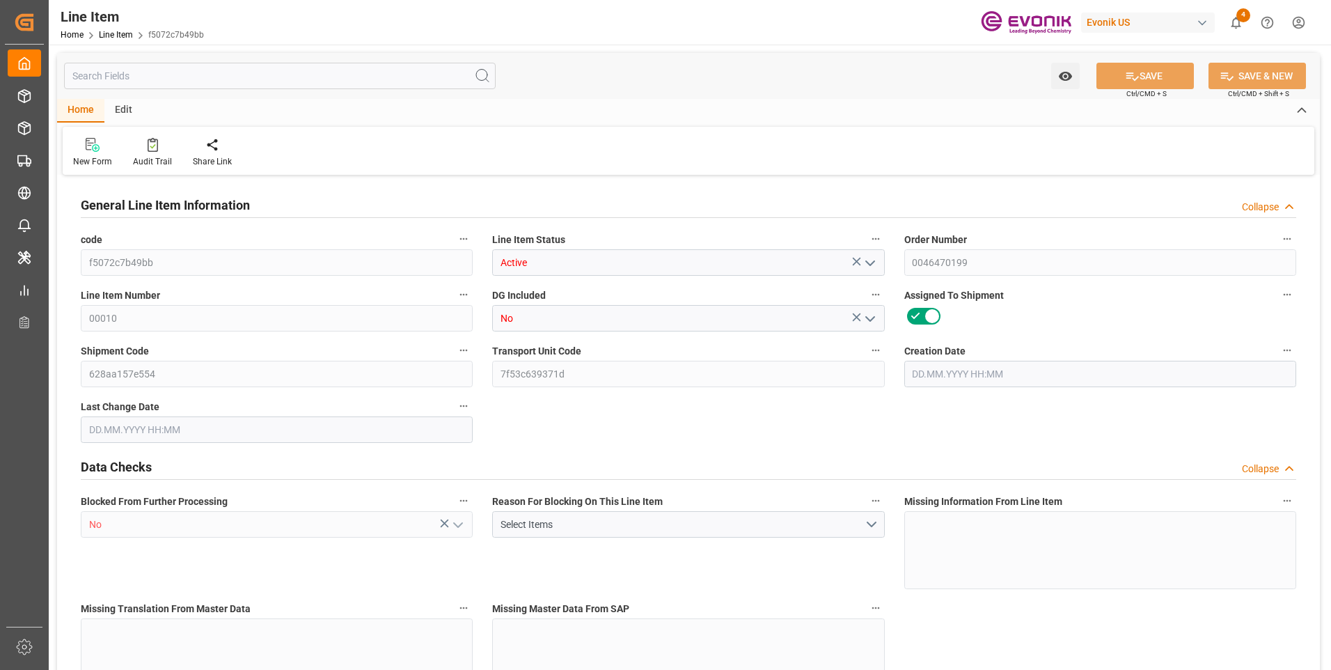
type input "16"
type input "16928"
type input "16000"
type input "23.152"
type input "16"
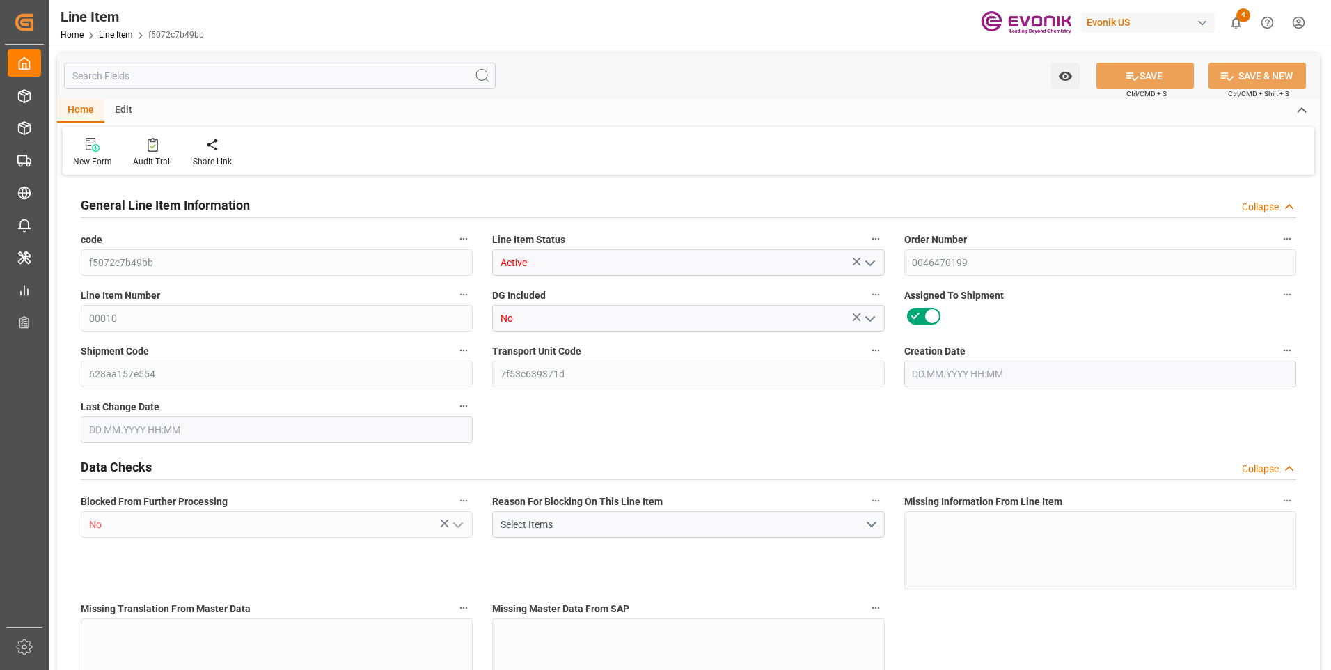
type input "75200"
type input "16"
type input "16000"
type input "16928"
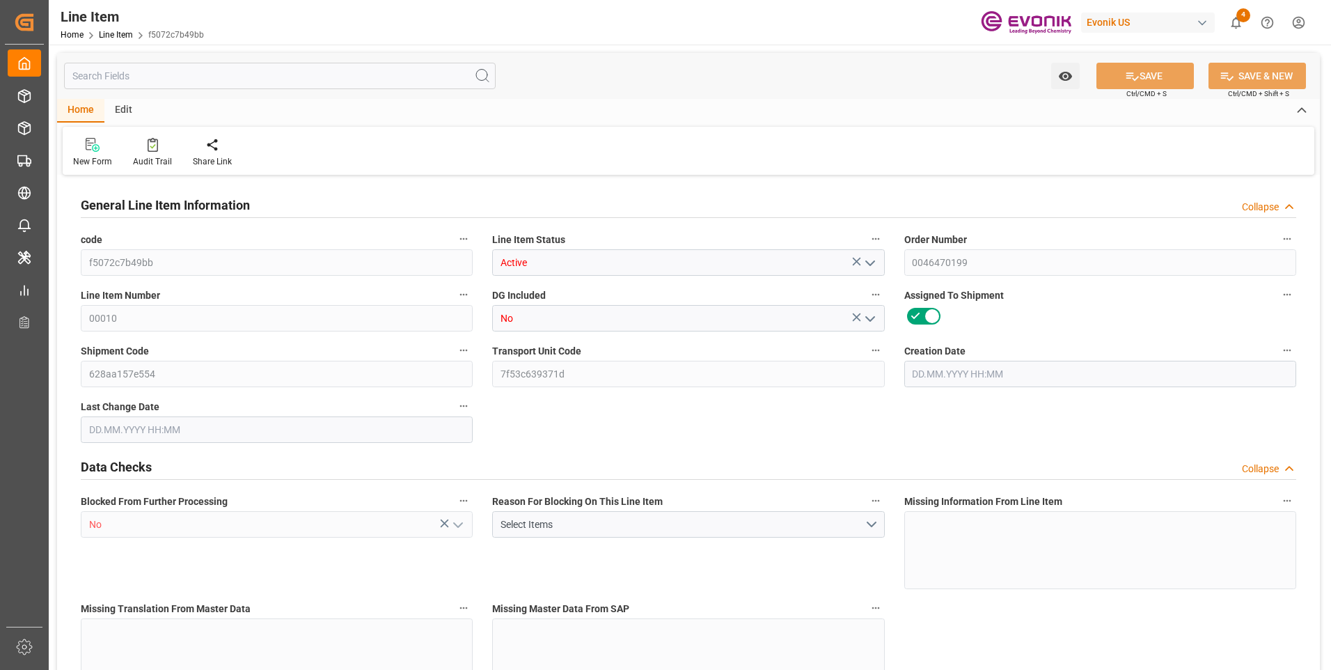
type input "16928"
type input "16000"
type input "23.152"
type input "23152"
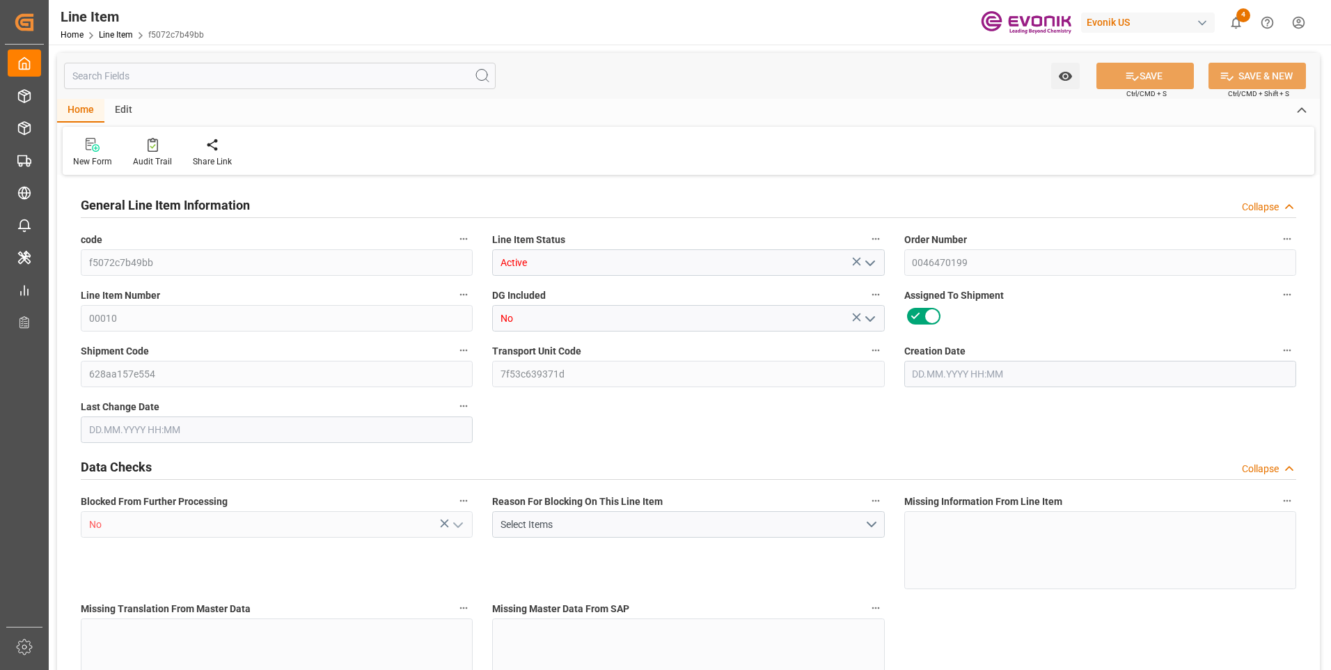
type input "0"
type input "26.08.2025 12:27"
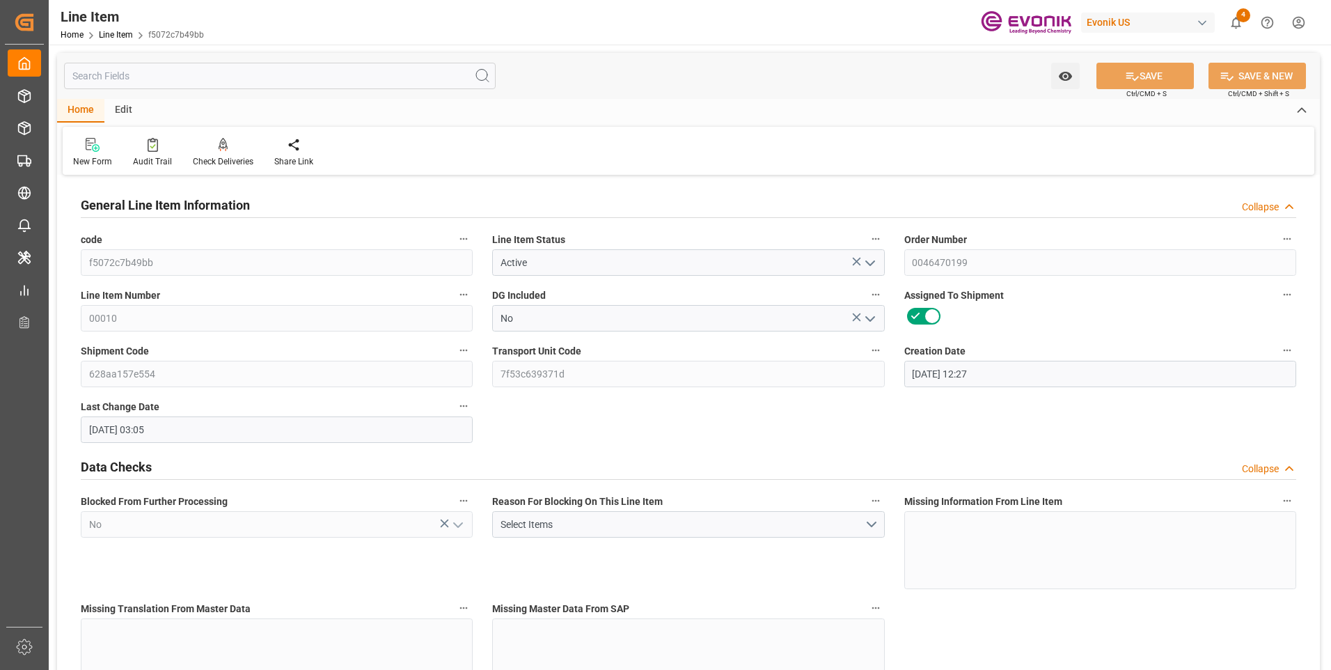
type input "27.08.2025 03:05"
type input "01.11.2025"
type input "17.09.2025"
type input "10.09.2025"
click at [153, 80] on input "text" at bounding box center [280, 76] width 432 height 26
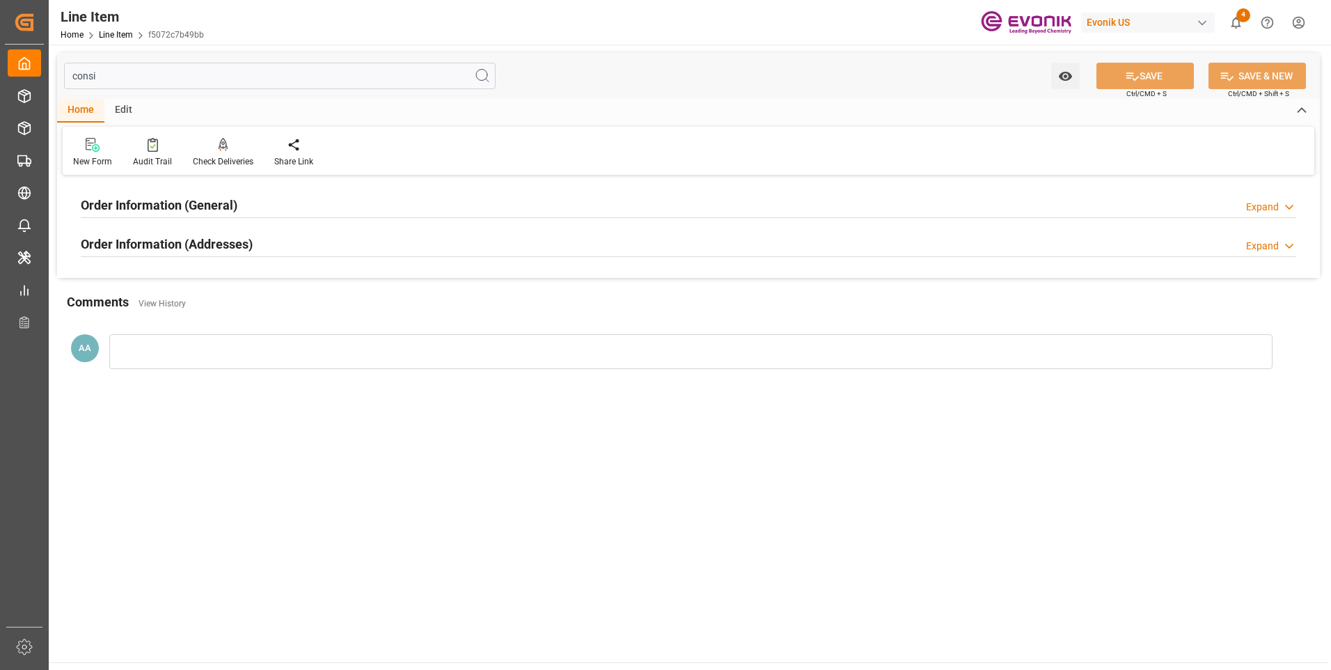
type input "consi"
click at [184, 212] on h2 "Order Information (General)" at bounding box center [159, 205] width 157 height 19
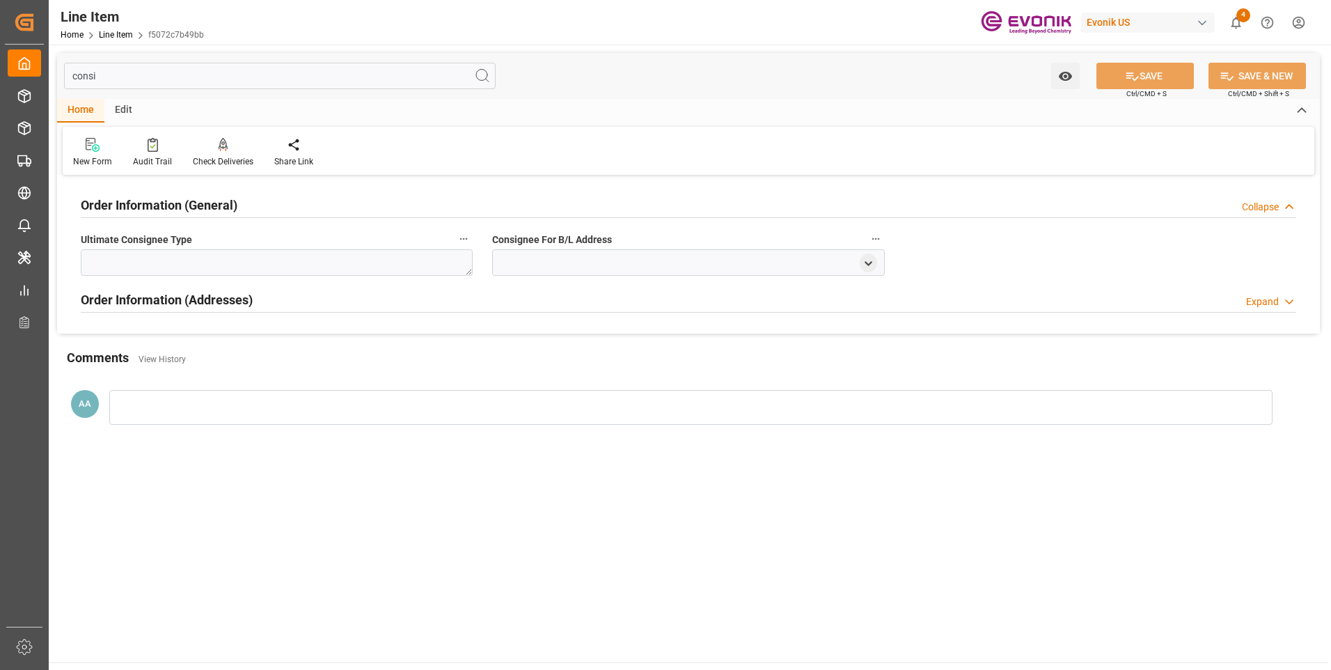
click at [184, 212] on h2 "Order Information (General)" at bounding box center [159, 205] width 157 height 19
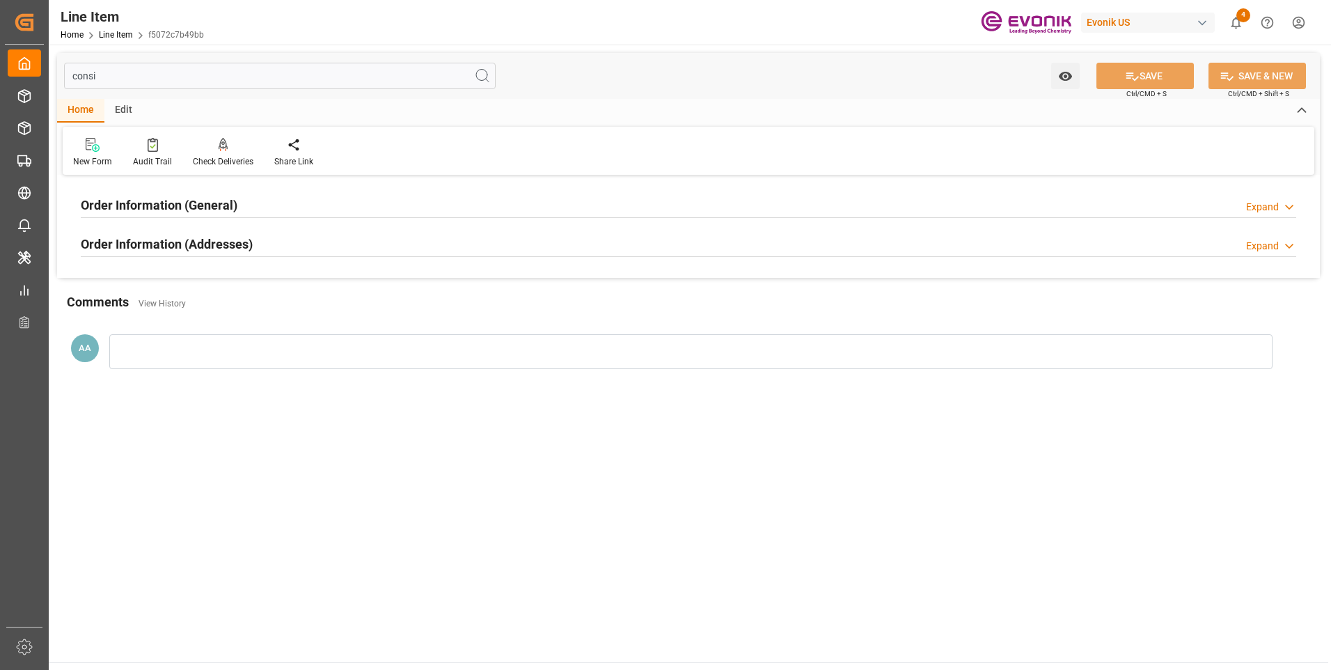
click at [205, 241] on h2 "Order Information (Addresses)" at bounding box center [167, 244] width 172 height 19
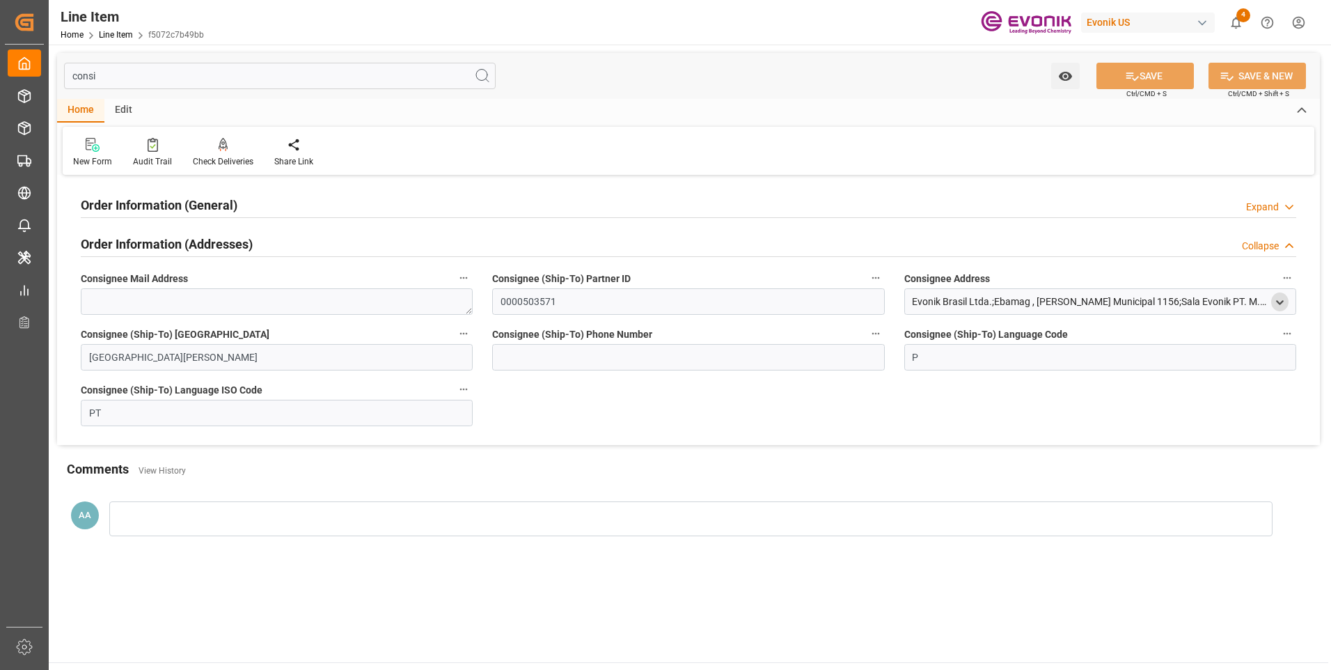
click at [1276, 303] on icon "open menu" at bounding box center [1280, 303] width 12 height 12
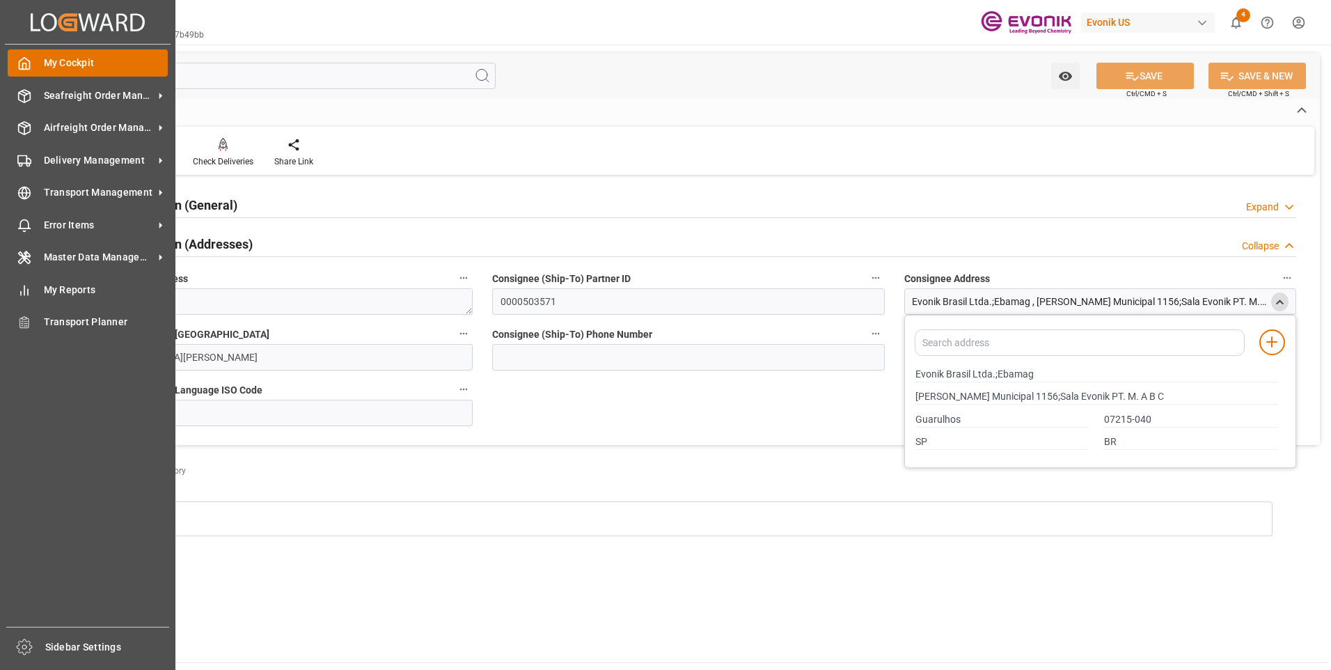
drag, startPoint x: 31, startPoint y: 96, endPoint x: 45, endPoint y: 60, distance: 38.8
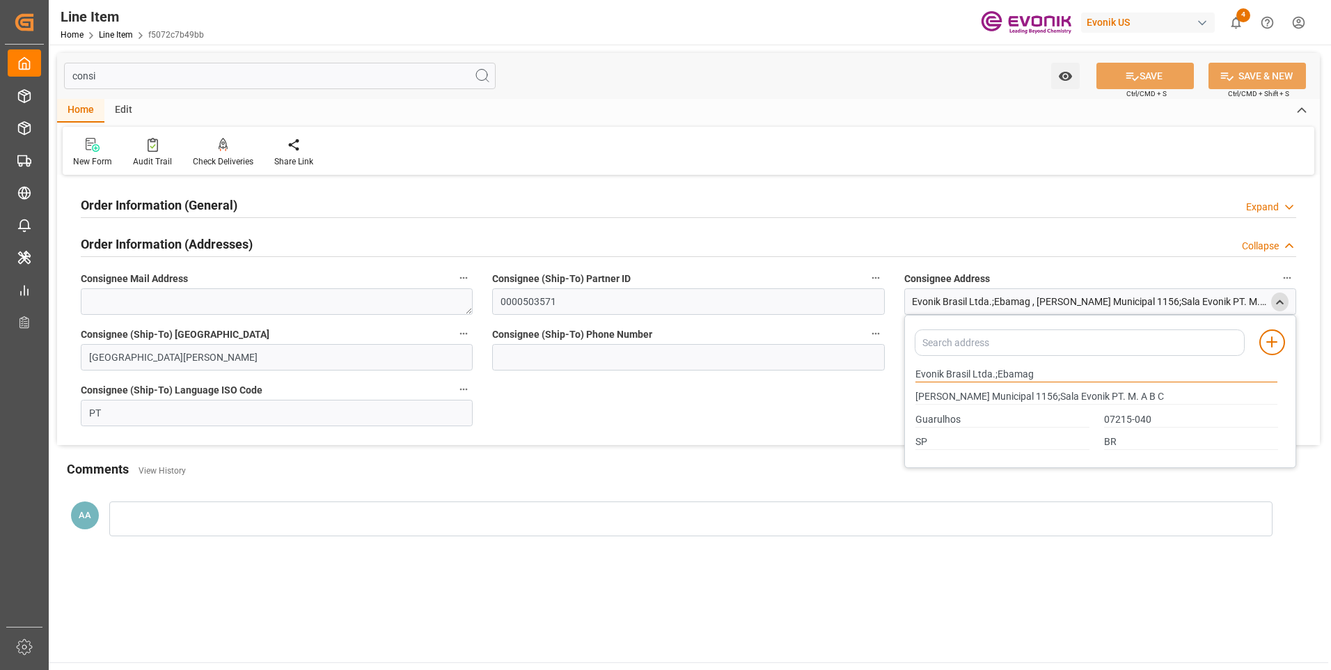
click at [917, 374] on input "Evonik Brasil Ltda.;Ebamag" at bounding box center [1097, 374] width 362 height 15
drag, startPoint x: 971, startPoint y: 374, endPoint x: 899, endPoint y: 372, distance: 71.7
click at [899, 372] on div "Order Information (General) Expand Ultimate Consignee Type Consignee For B/L Ad…" at bounding box center [688, 312] width 1263 height 266
click at [937, 421] on input "Guarulhos" at bounding box center [1003, 419] width 174 height 15
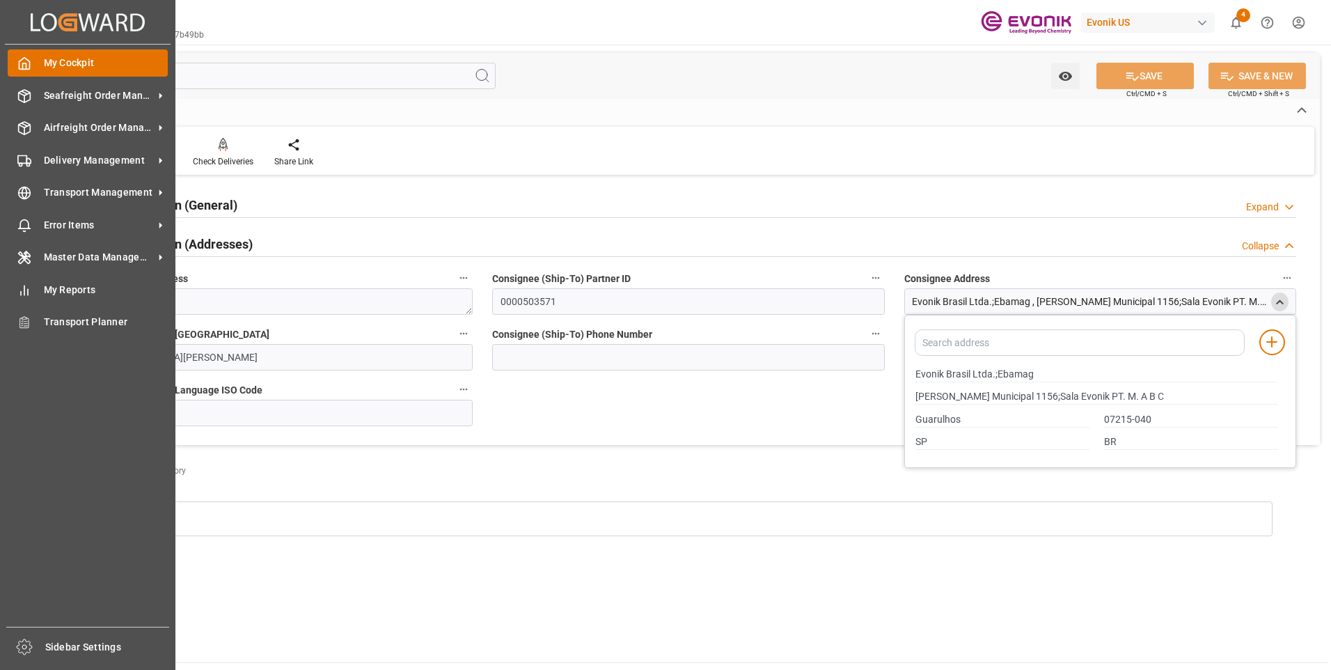
drag, startPoint x: 36, startPoint y: 97, endPoint x: 61, endPoint y: 62, distance: 42.5
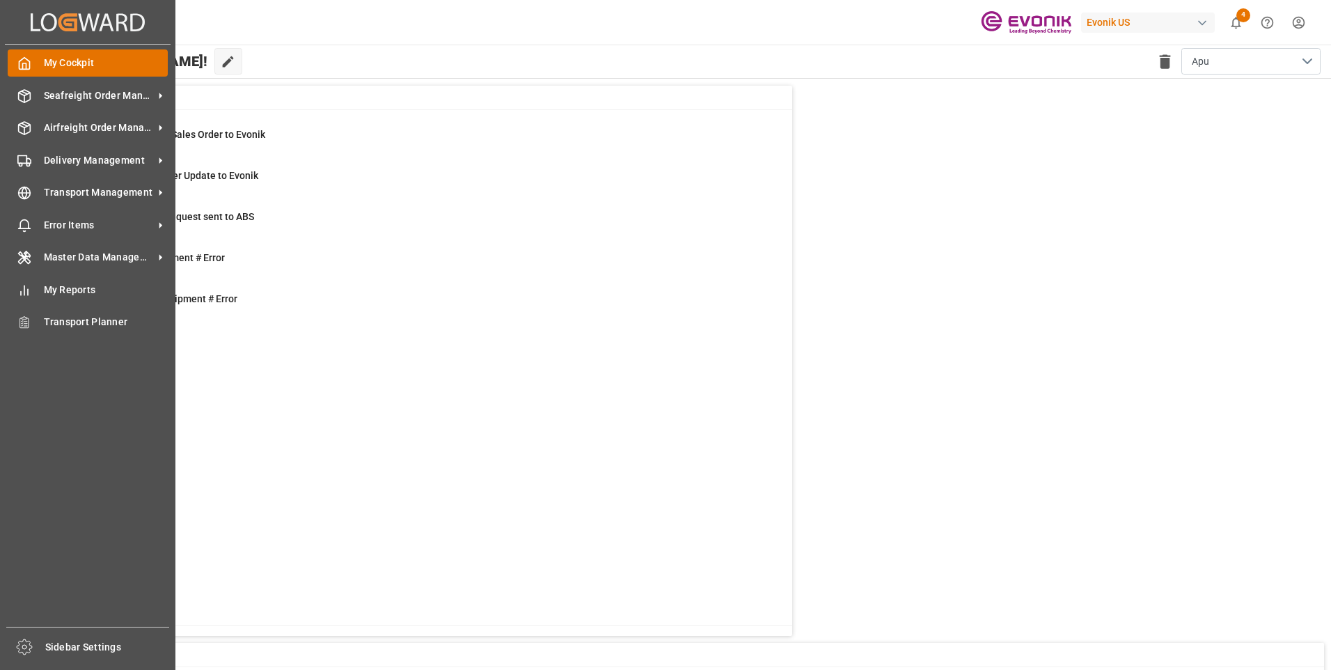
click at [29, 64] on icon at bounding box center [24, 64] width 10 height 12
click at [54, 100] on span "Seafreight Order Management" at bounding box center [99, 95] width 110 height 15
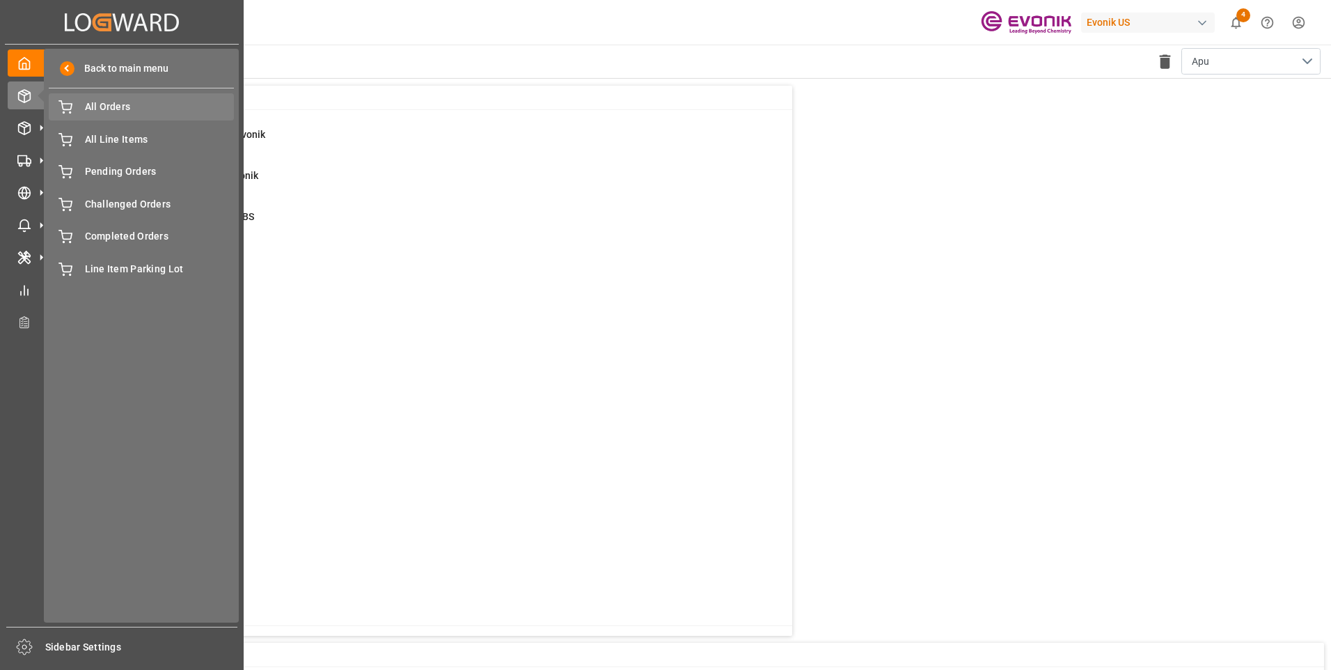
click at [70, 110] on icon at bounding box center [65, 105] width 13 height 9
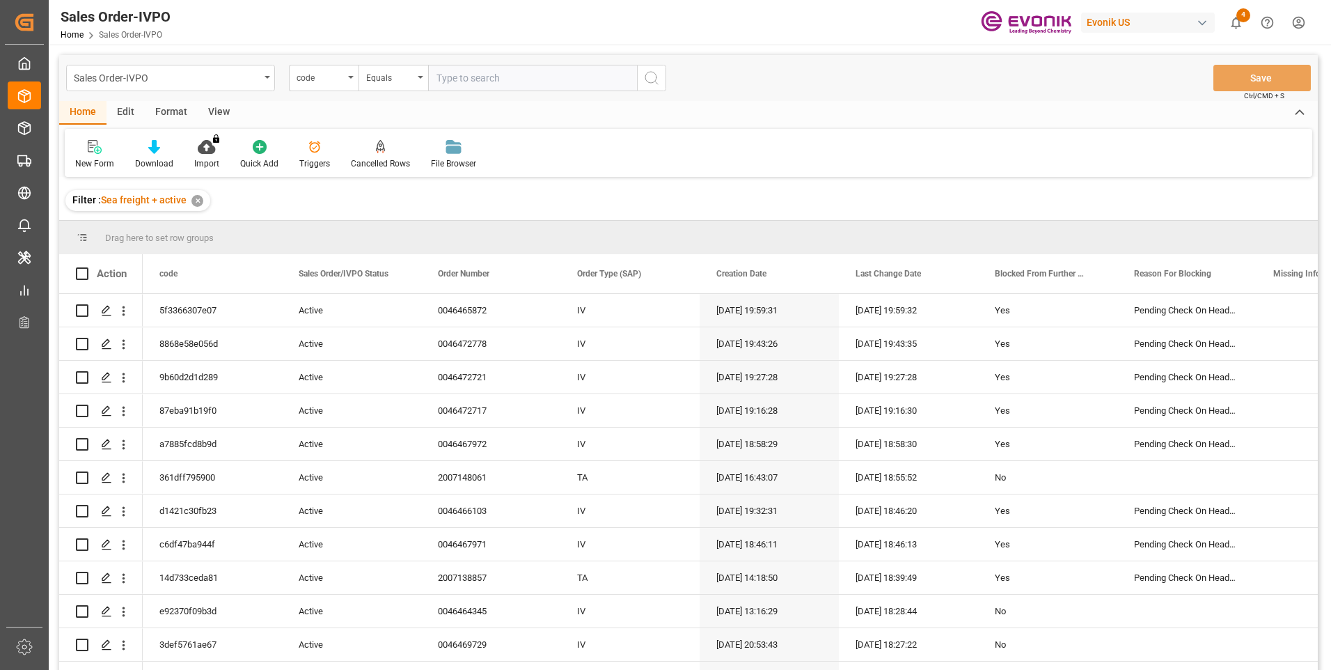
click at [346, 80] on div "code" at bounding box center [324, 78] width 70 height 26
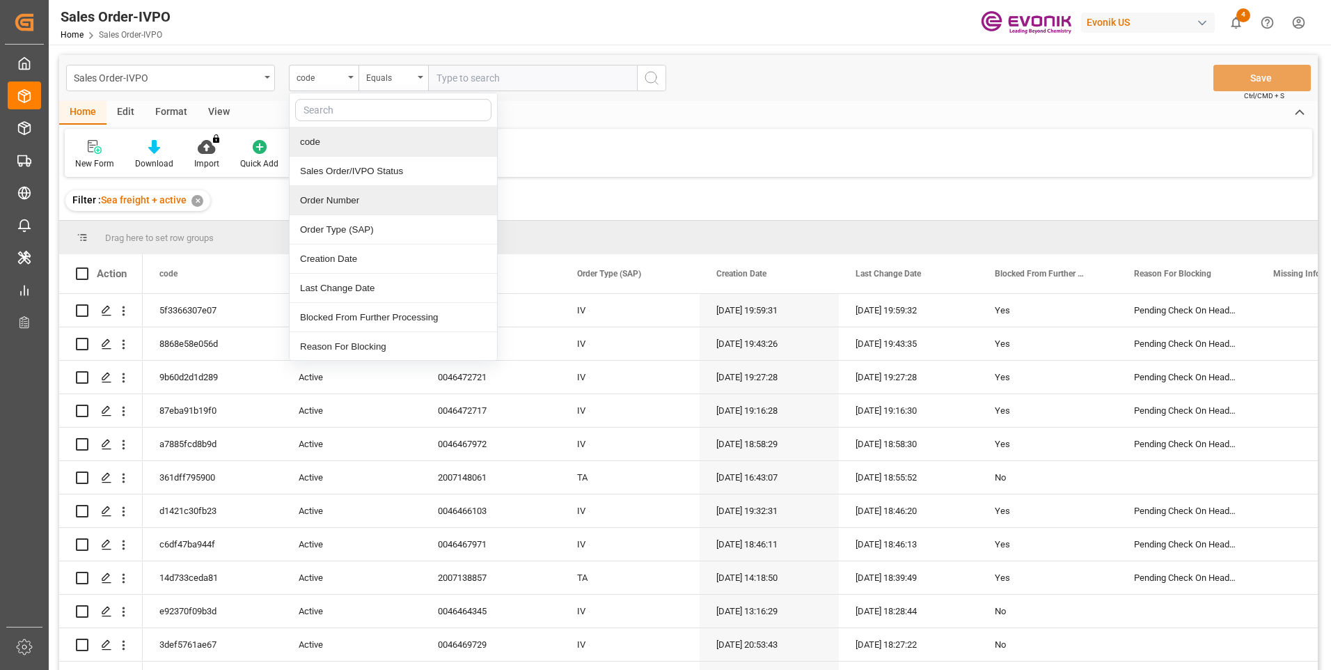
click at [323, 199] on div "Order Number" at bounding box center [393, 200] width 207 height 29
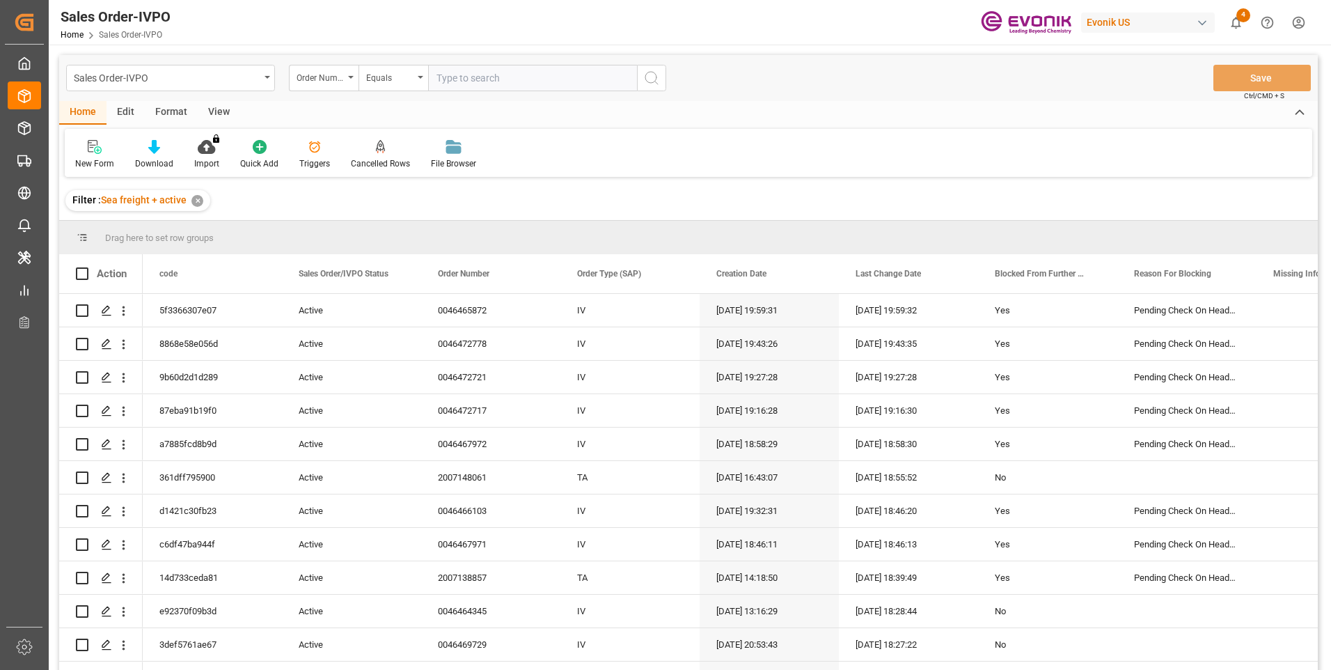
click at [474, 77] on input "text" at bounding box center [532, 78] width 209 height 26
paste input "0046470199"
type input "0046470199"
click at [655, 80] on icon "search button" at bounding box center [651, 78] width 17 height 17
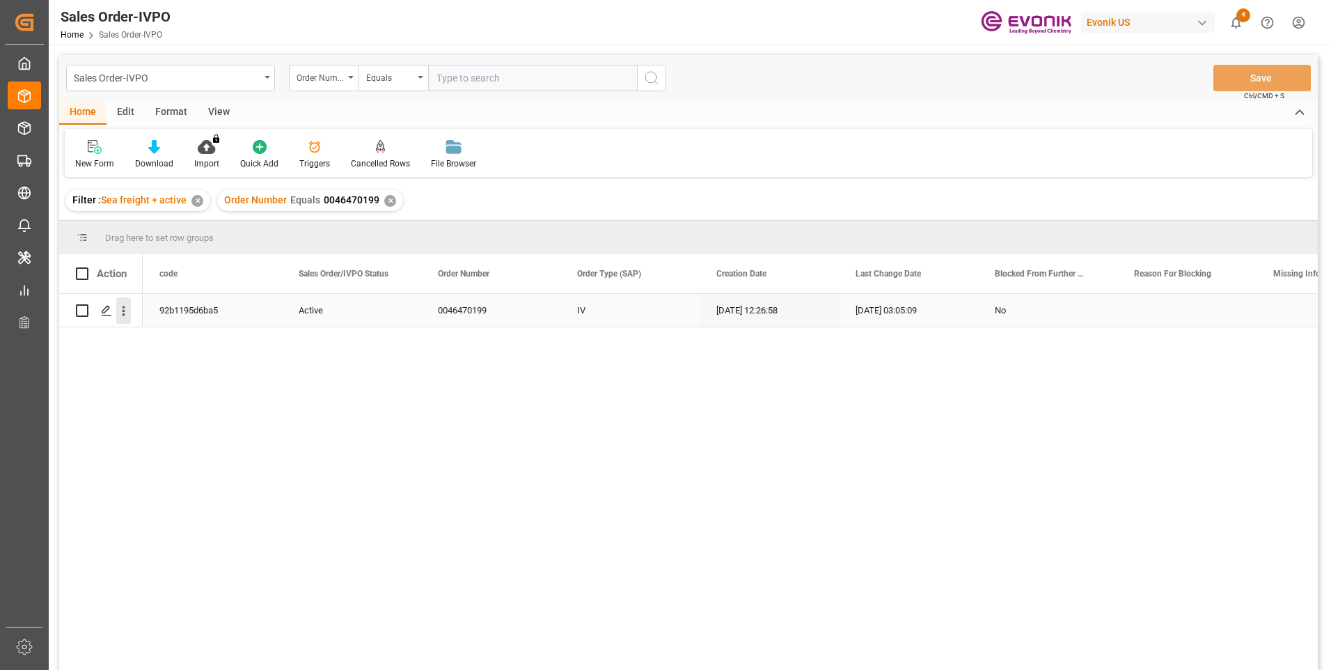
click at [125, 315] on icon "open menu" at bounding box center [123, 311] width 15 height 15
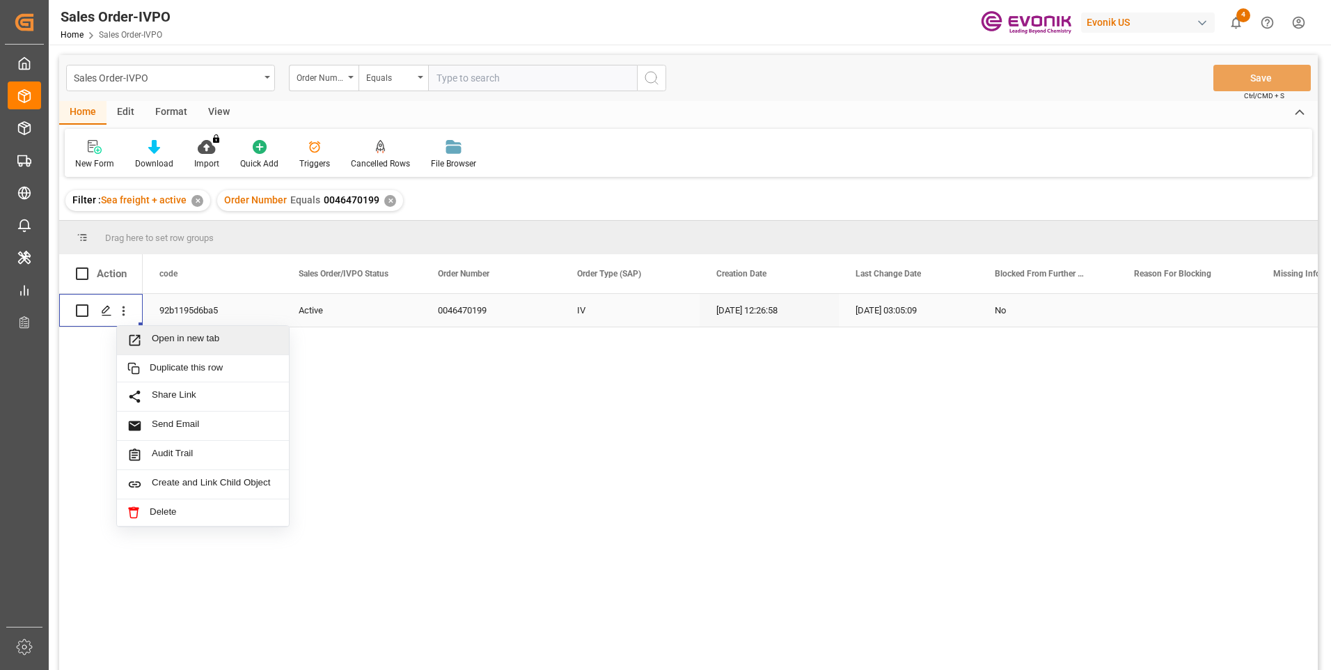
click at [155, 339] on span "Open in new tab" at bounding box center [215, 340] width 127 height 15
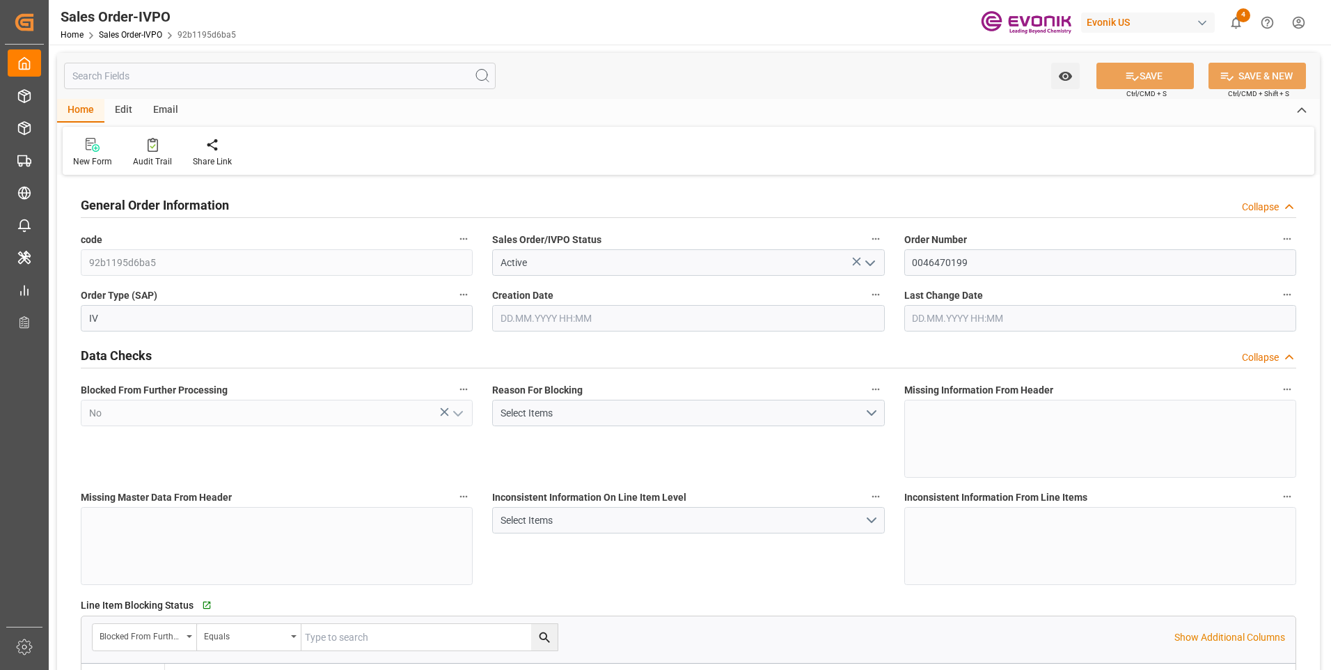
type input "BRSSZ"
type input "0"
type input "1"
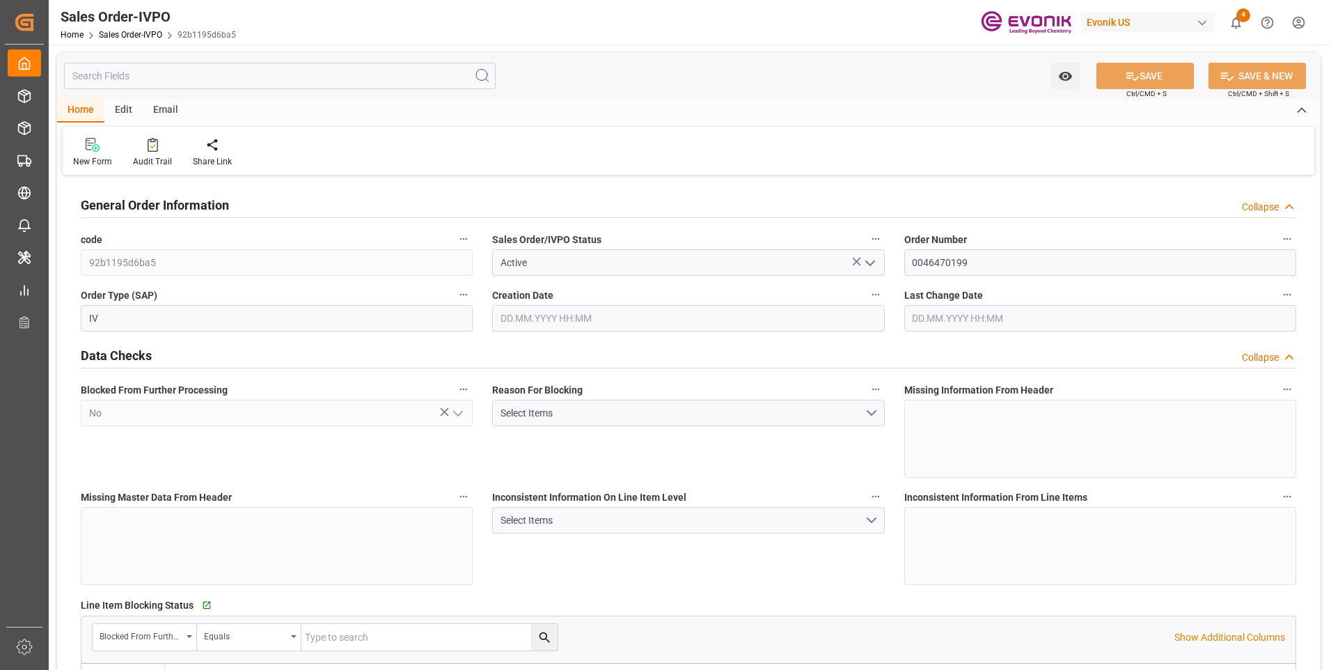
type input "16928"
type input "23.152"
type input "17000"
type input "30"
type input "[DATE] 12:26"
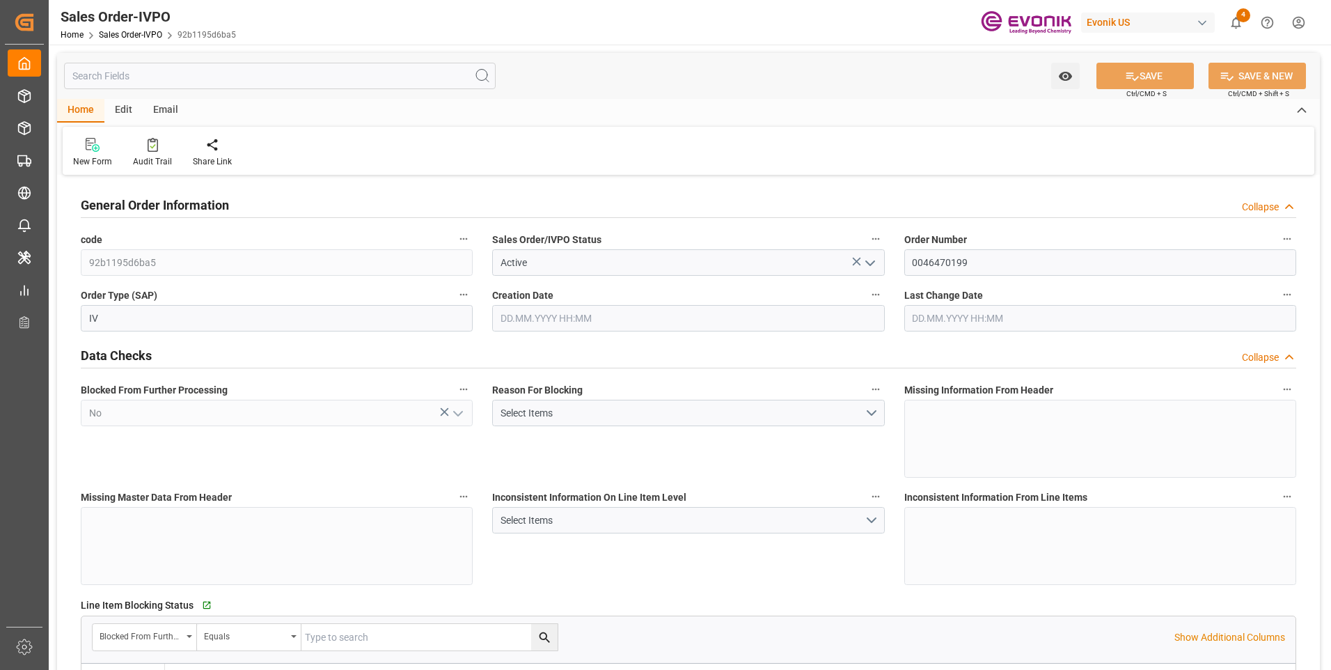
type input "[DATE] 03:05"
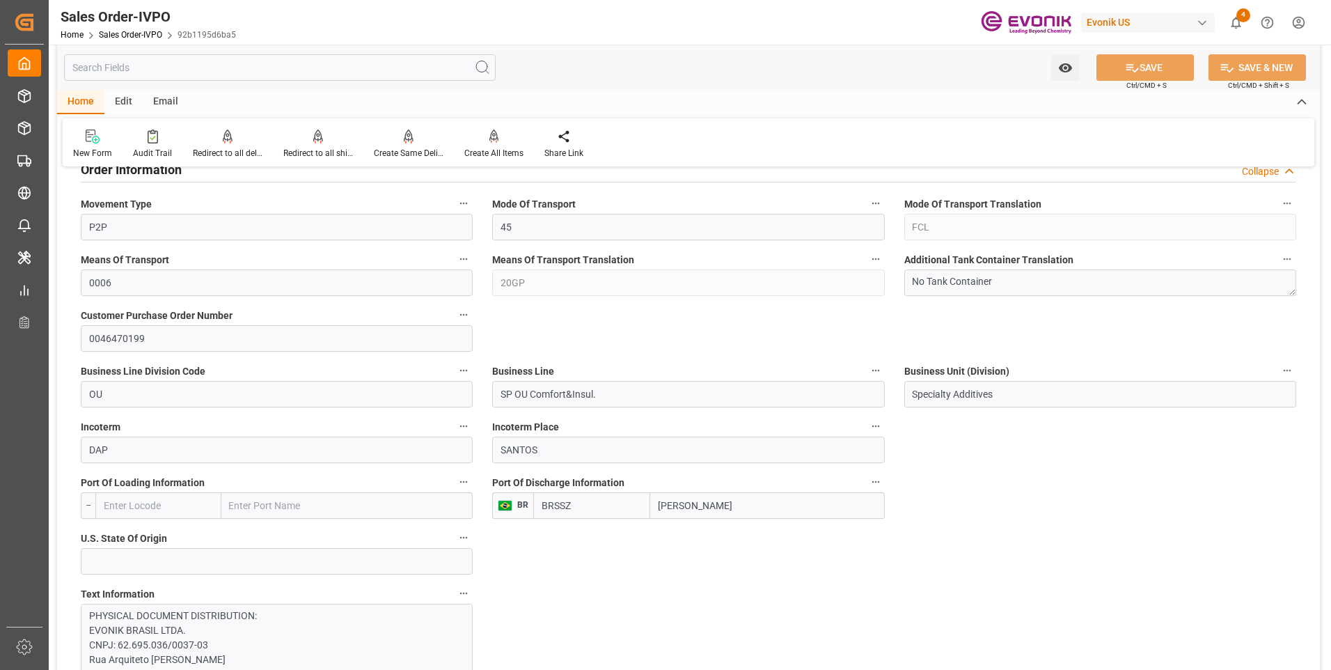
scroll to position [905, 0]
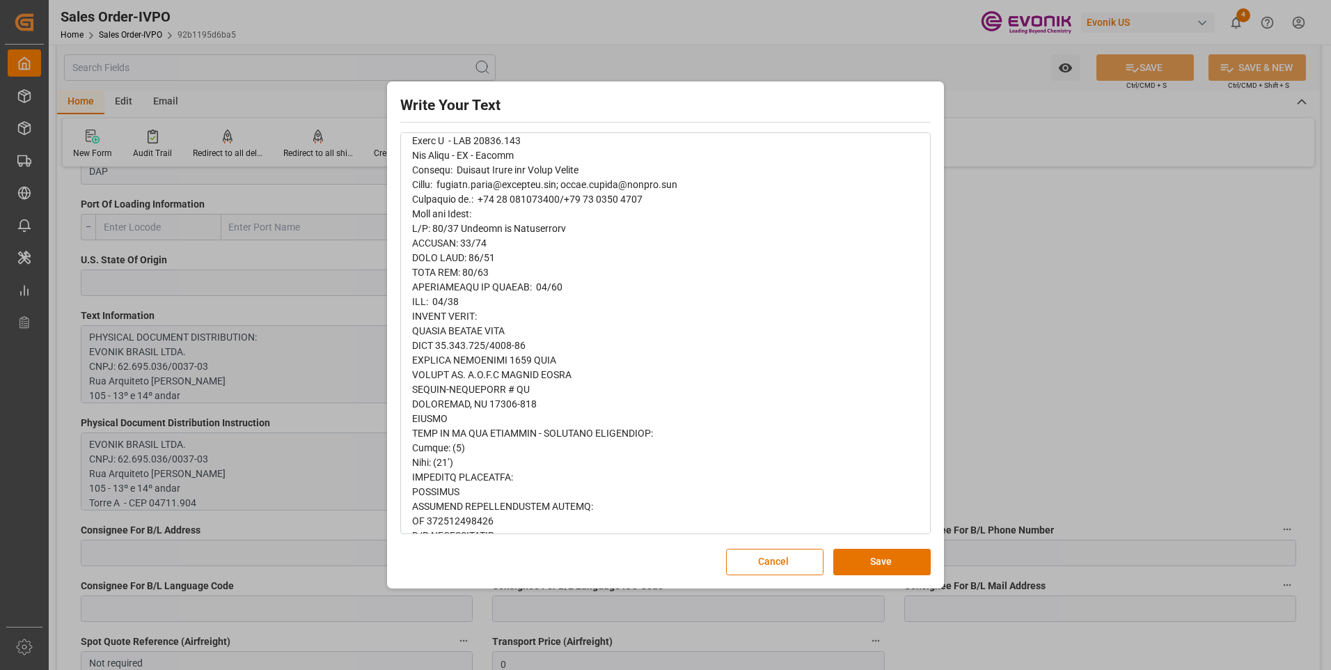
scroll to position [209, 0]
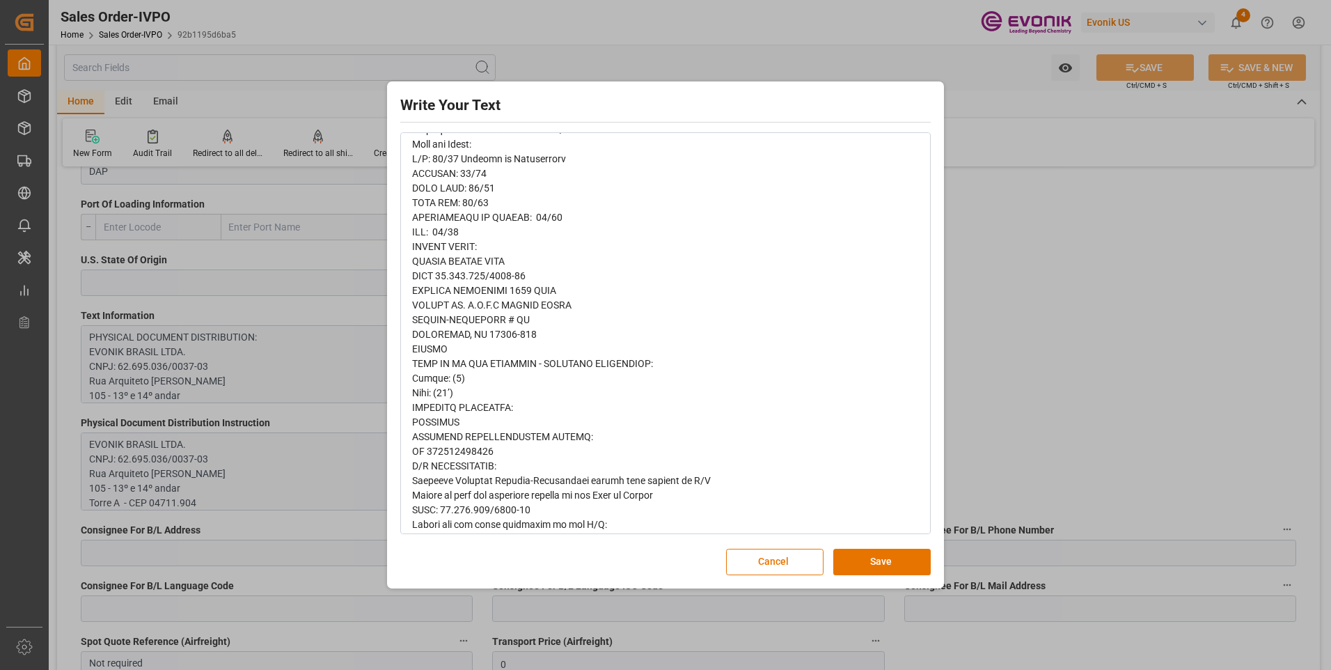
click at [1115, 246] on div "Write Your Text Normal 14 Font Cancel Save" at bounding box center [665, 335] width 1331 height 670
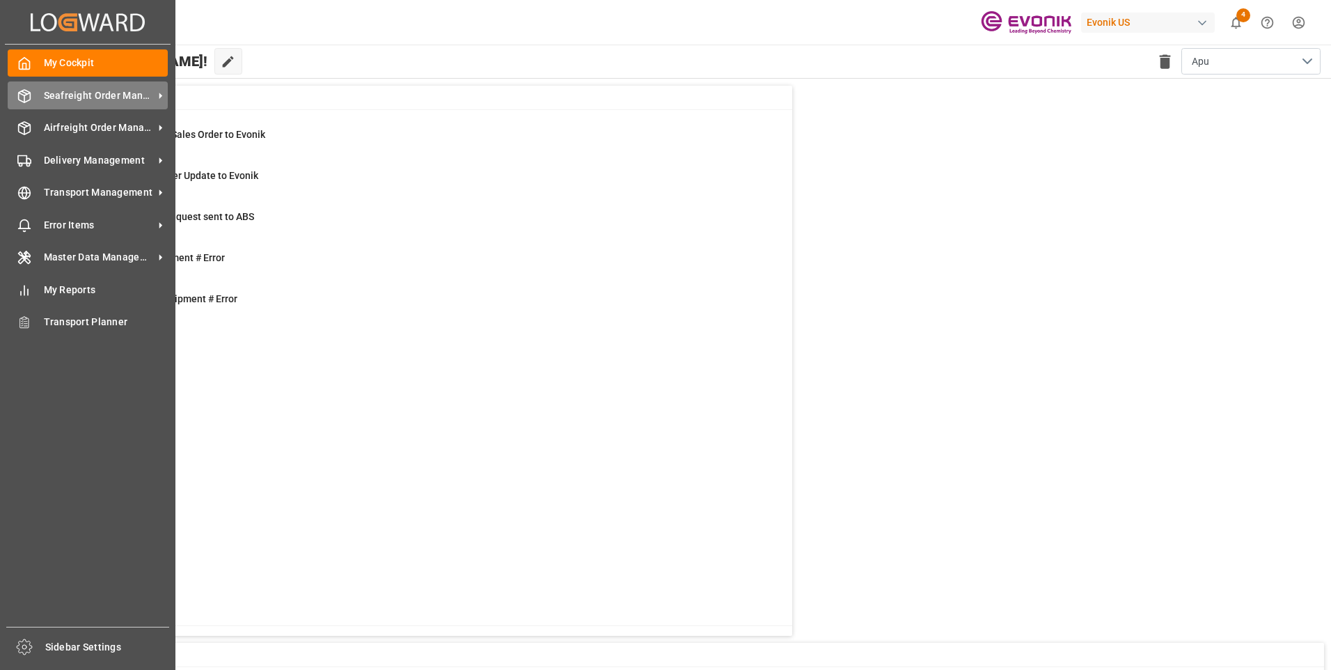
click at [51, 101] on span "Seafreight Order Management" at bounding box center [99, 95] width 110 height 15
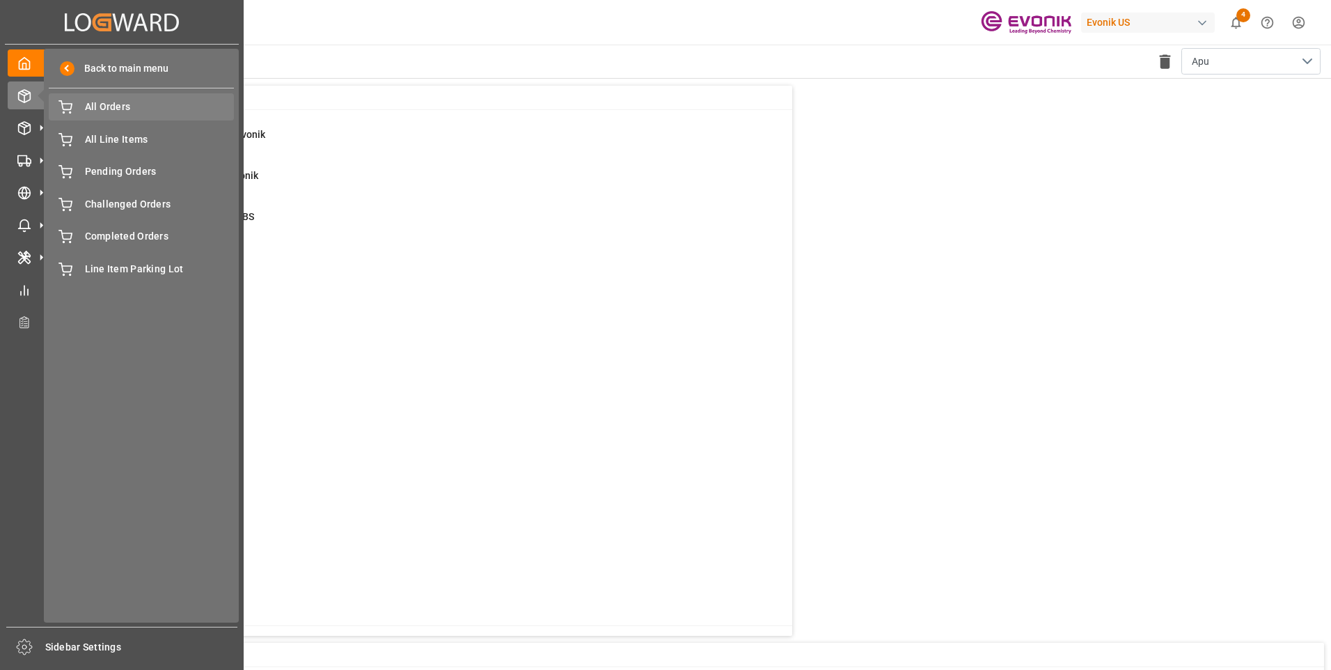
click at [95, 104] on span "All Orders" at bounding box center [160, 107] width 150 height 15
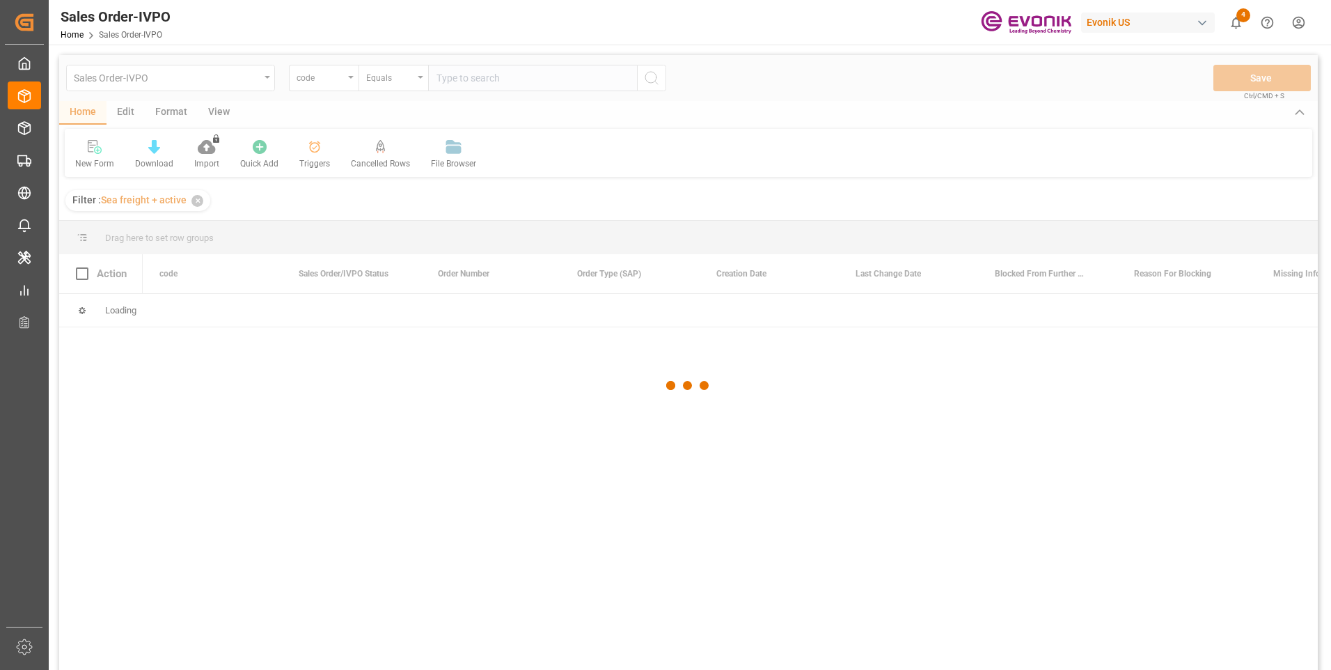
click at [345, 81] on div at bounding box center [688, 385] width 1259 height 661
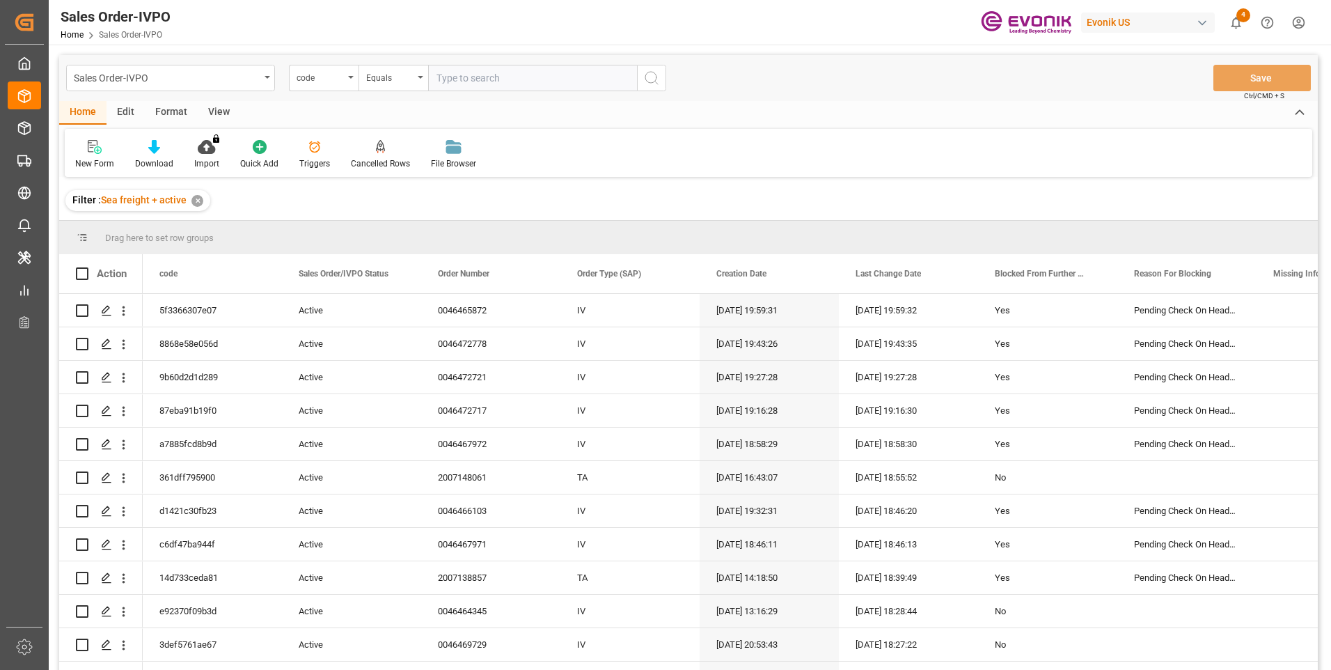
click at [345, 81] on div "code" at bounding box center [324, 78] width 70 height 26
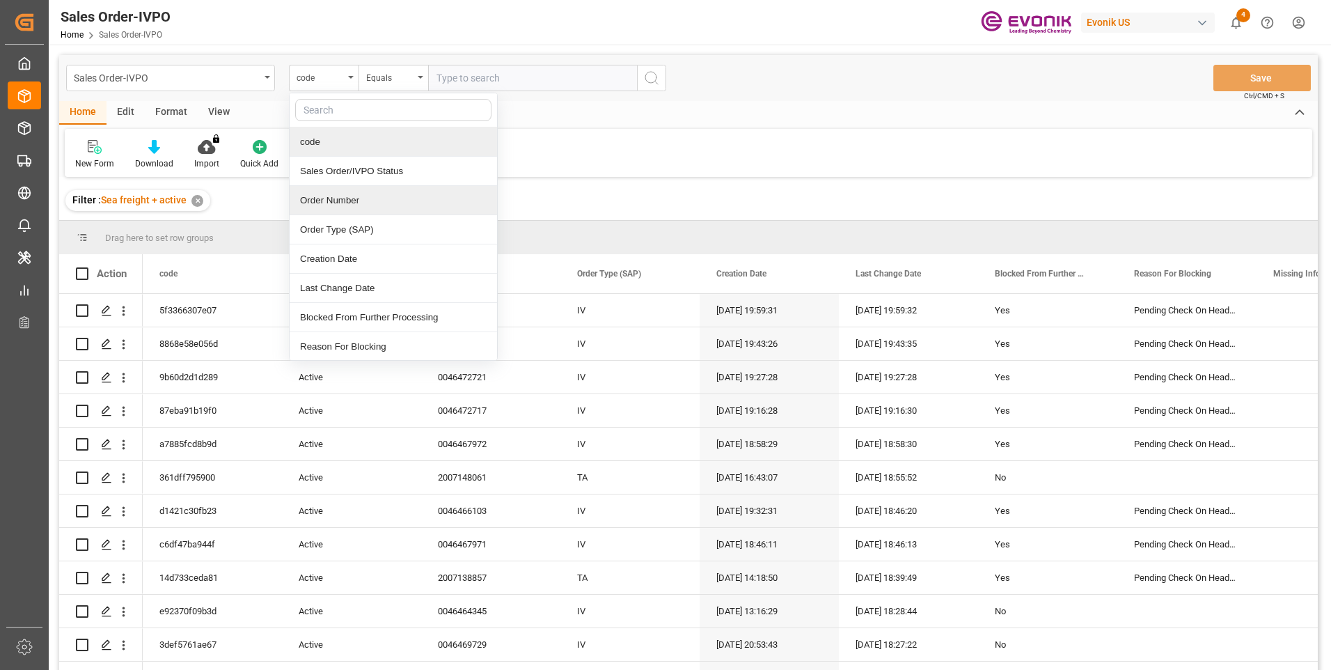
click at [316, 195] on div "Order Number" at bounding box center [393, 200] width 207 height 29
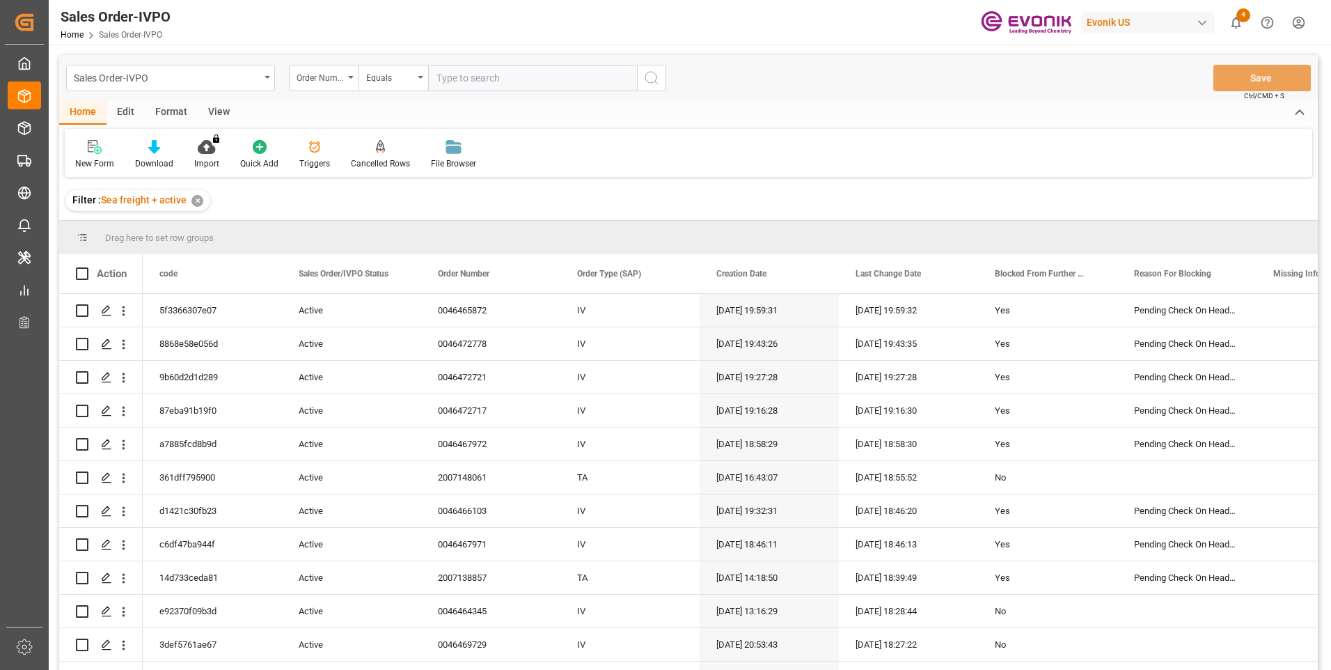
click at [457, 72] on input "text" at bounding box center [532, 78] width 209 height 26
paste input "46470551"
type input "0046470551"
click at [659, 78] on icon "search button" at bounding box center [651, 78] width 17 height 17
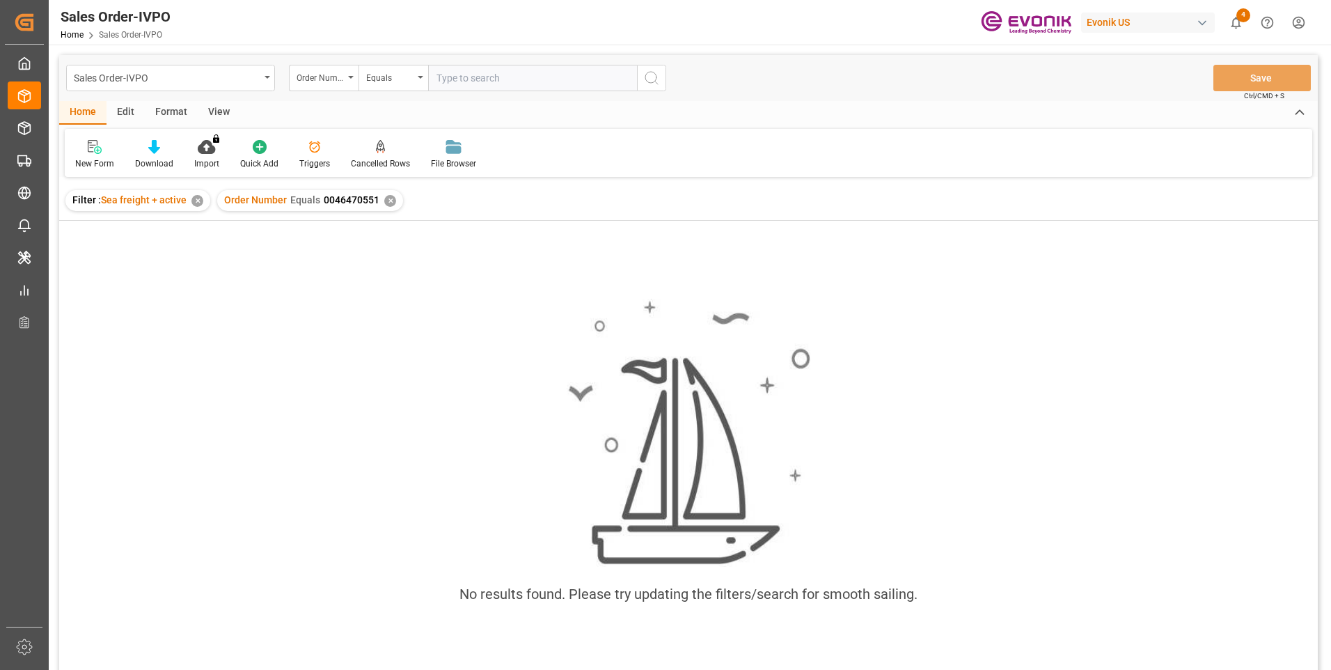
drag, startPoint x: 451, startPoint y: 71, endPoint x: 479, endPoint y: 106, distance: 44.6
click at [451, 71] on input "text" at bounding box center [532, 78] width 209 height 26
paste input "0046468521"
type input "0046468521"
click at [653, 80] on icon "search button" at bounding box center [651, 78] width 17 height 17
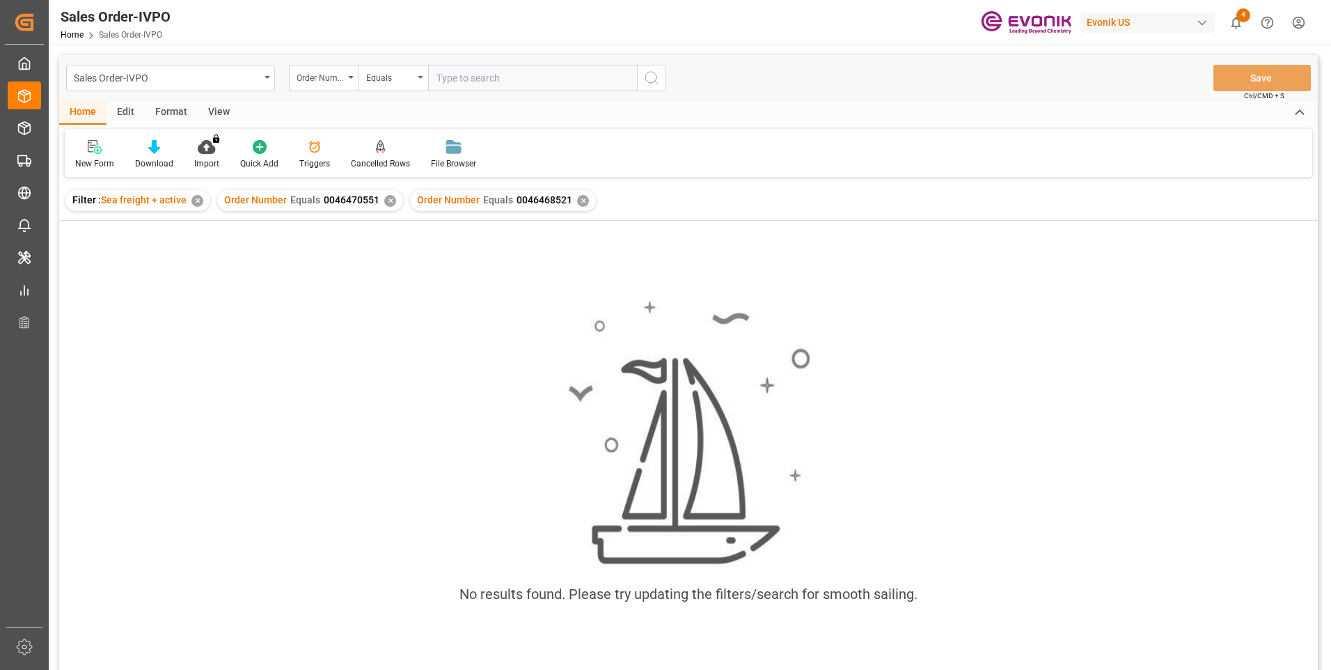
click at [388, 203] on div "✕" at bounding box center [390, 201] width 12 height 12
